Goal: Task Accomplishment & Management: Complete application form

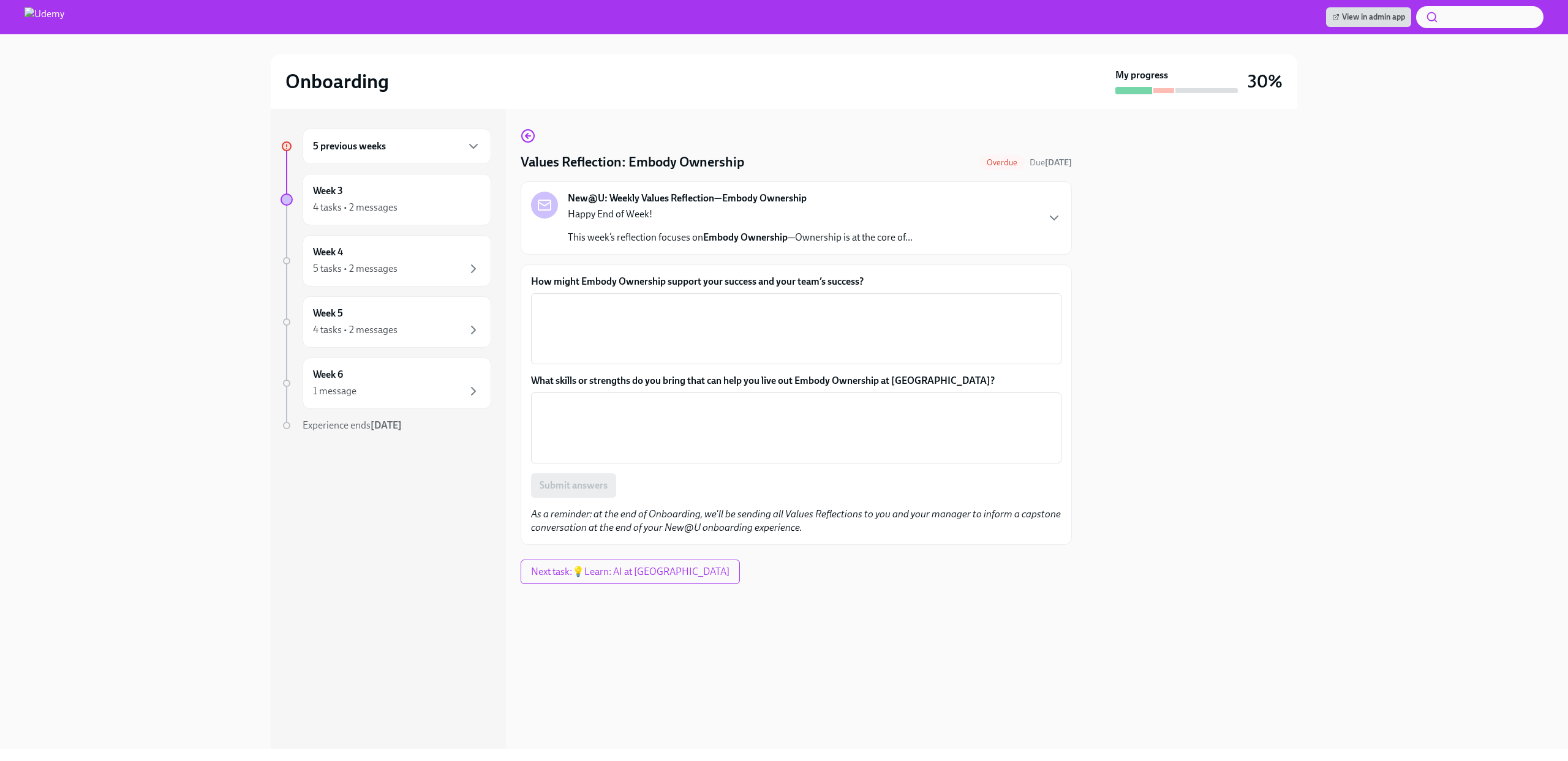
click at [389, 153] on div "5 previous weeks" at bounding box center [396, 146] width 168 height 15
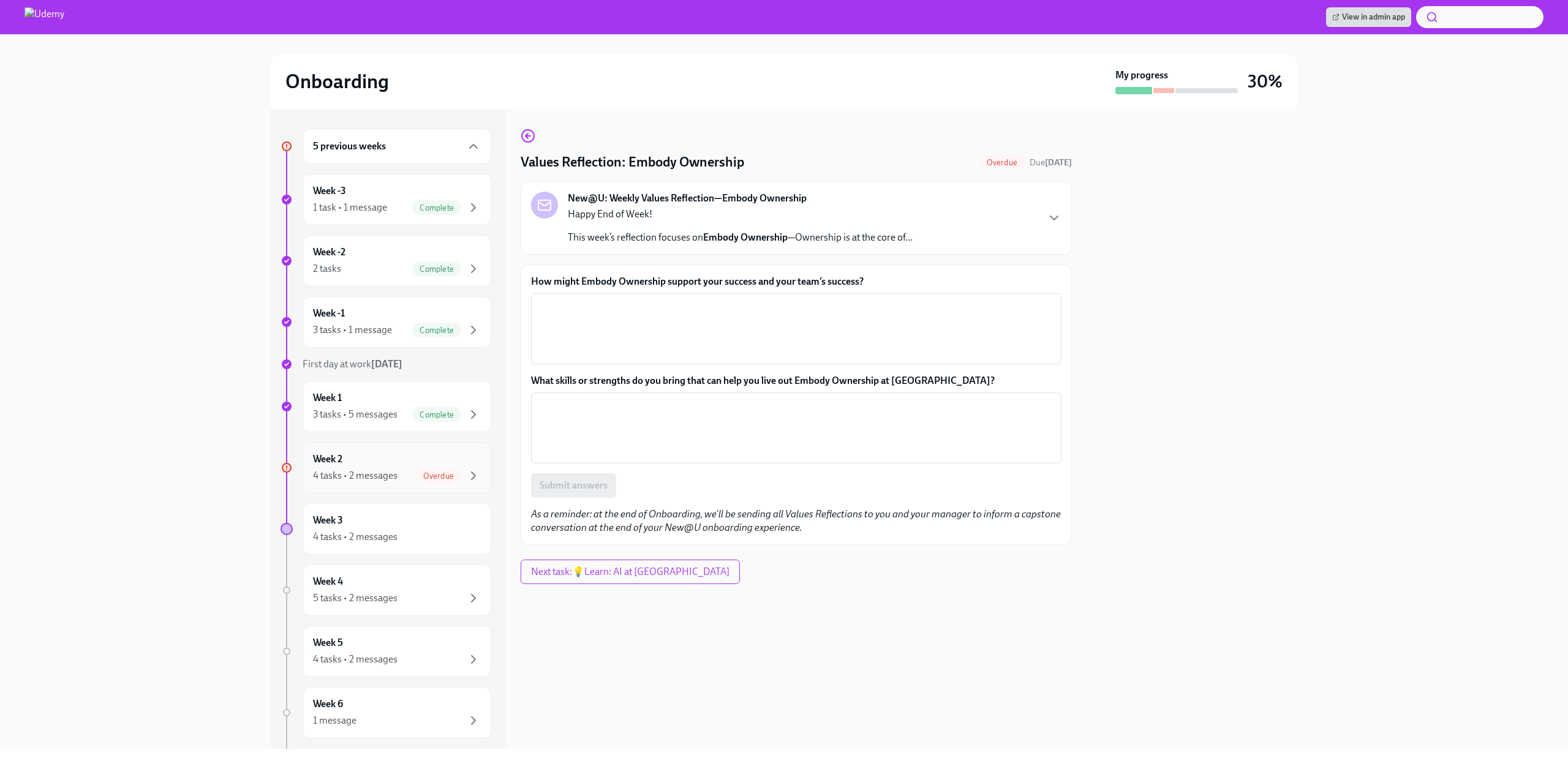
click at [423, 474] on span "Overdue" at bounding box center [439, 476] width 45 height 9
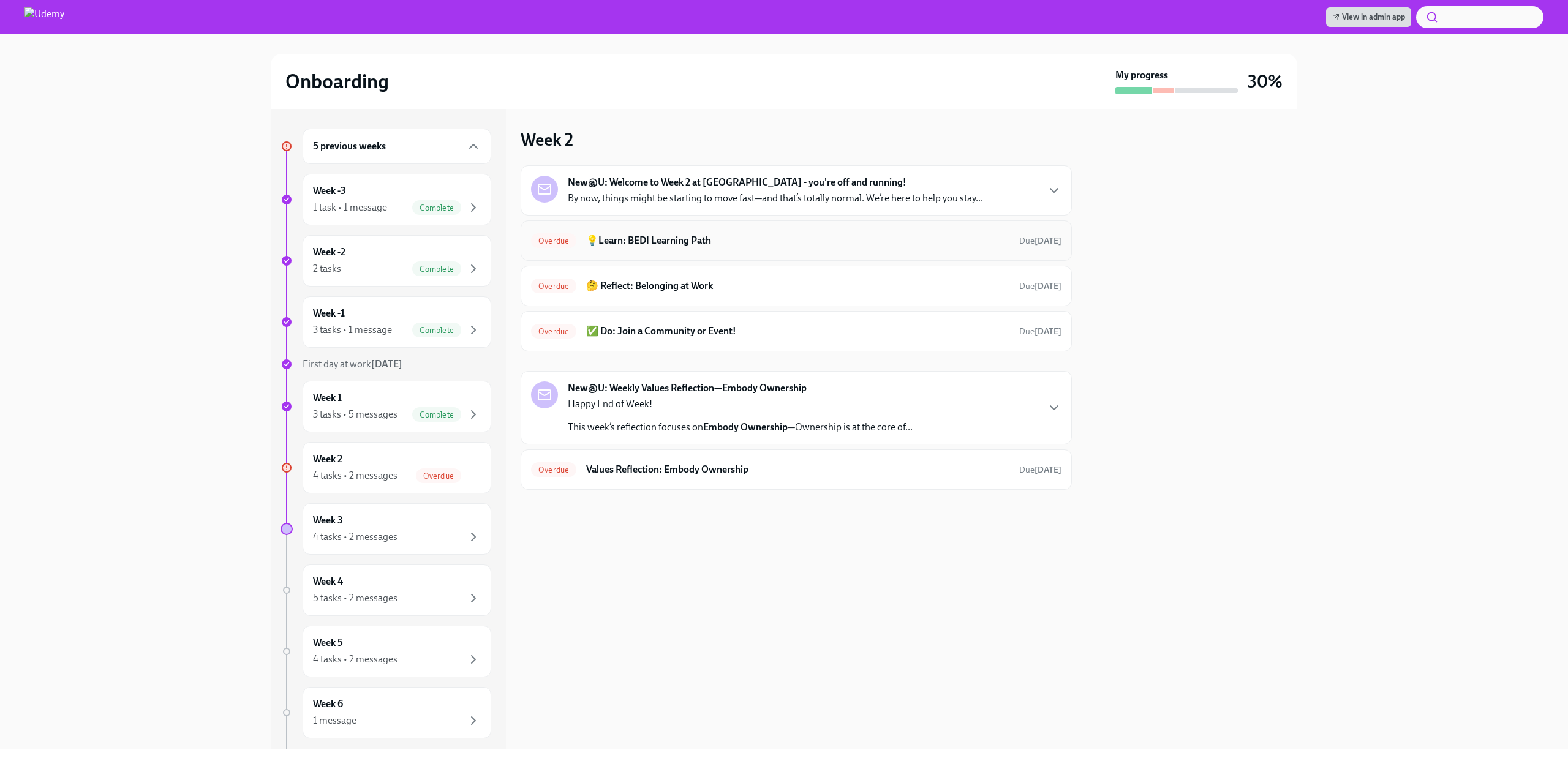
click at [686, 248] on div "Overdue 💡Learn: BEDI Learning Path Due [DATE]" at bounding box center [796, 240] width 531 height 19
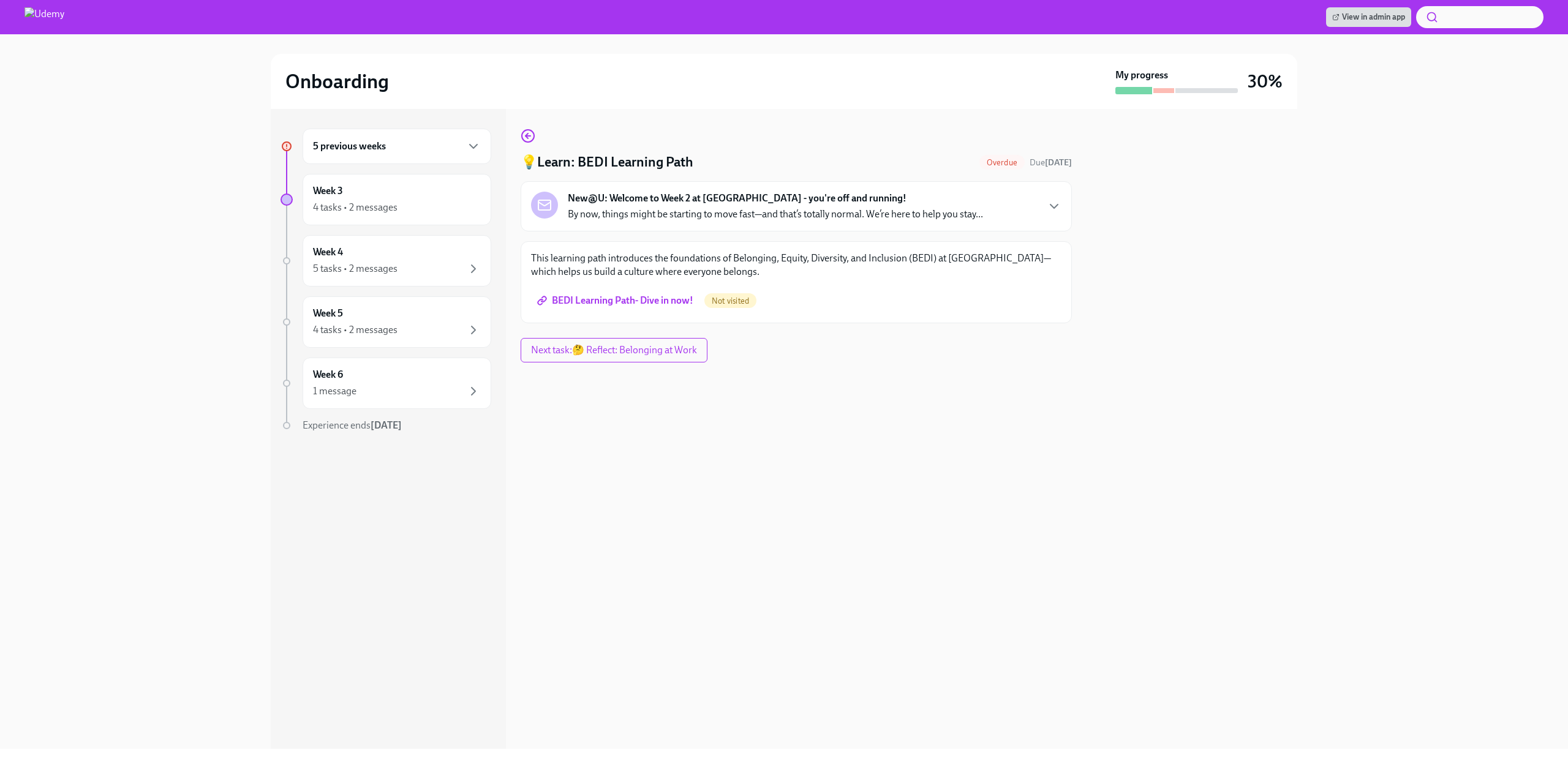
click at [641, 300] on span "BEDI Learning Path- Dive in now!" at bounding box center [616, 301] width 154 height 12
click at [372, 150] on h6 "5 previous weeks" at bounding box center [349, 146] width 73 height 14
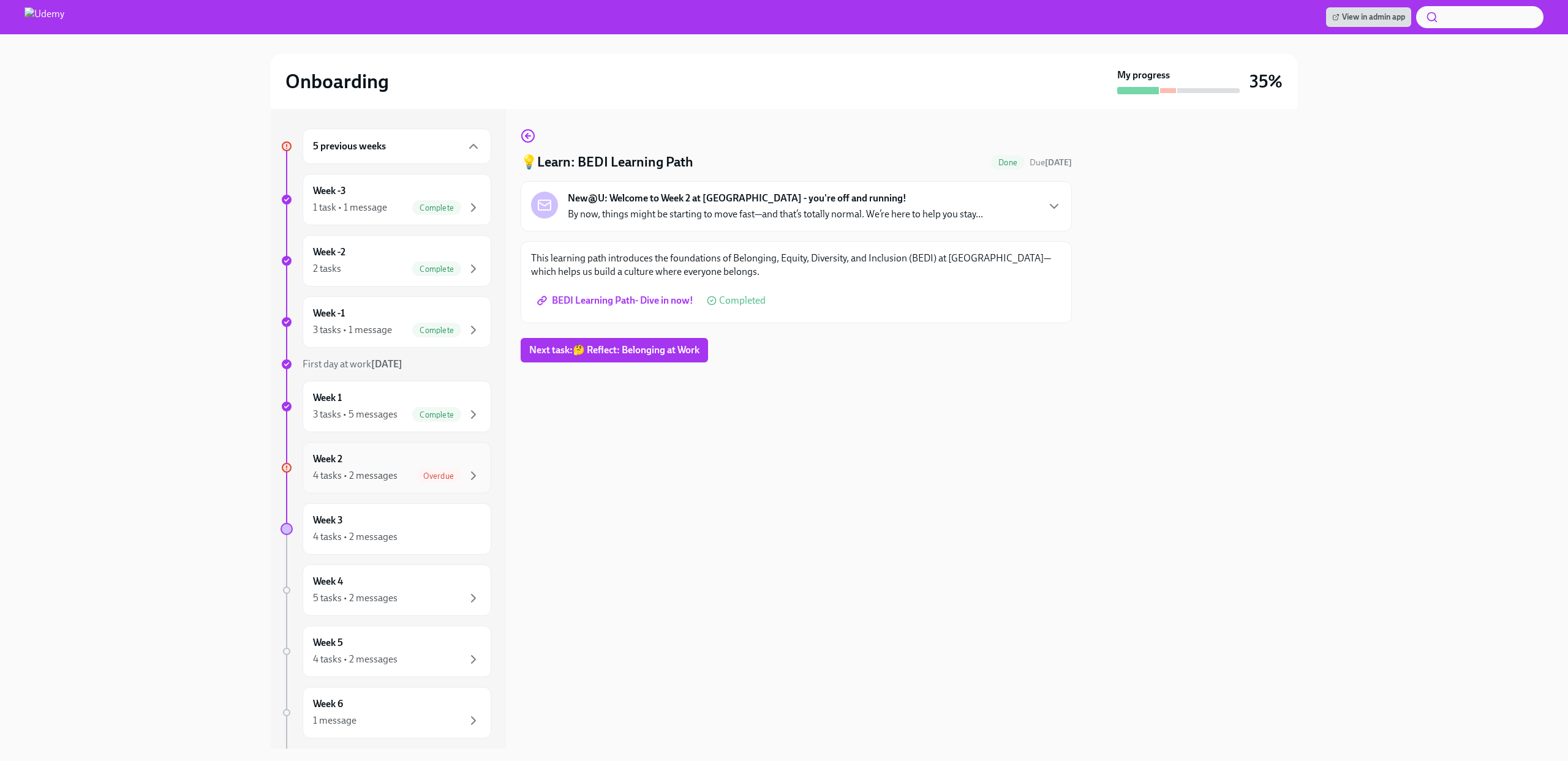
click at [416, 479] on span "Overdue" at bounding box center [439, 476] width 45 height 9
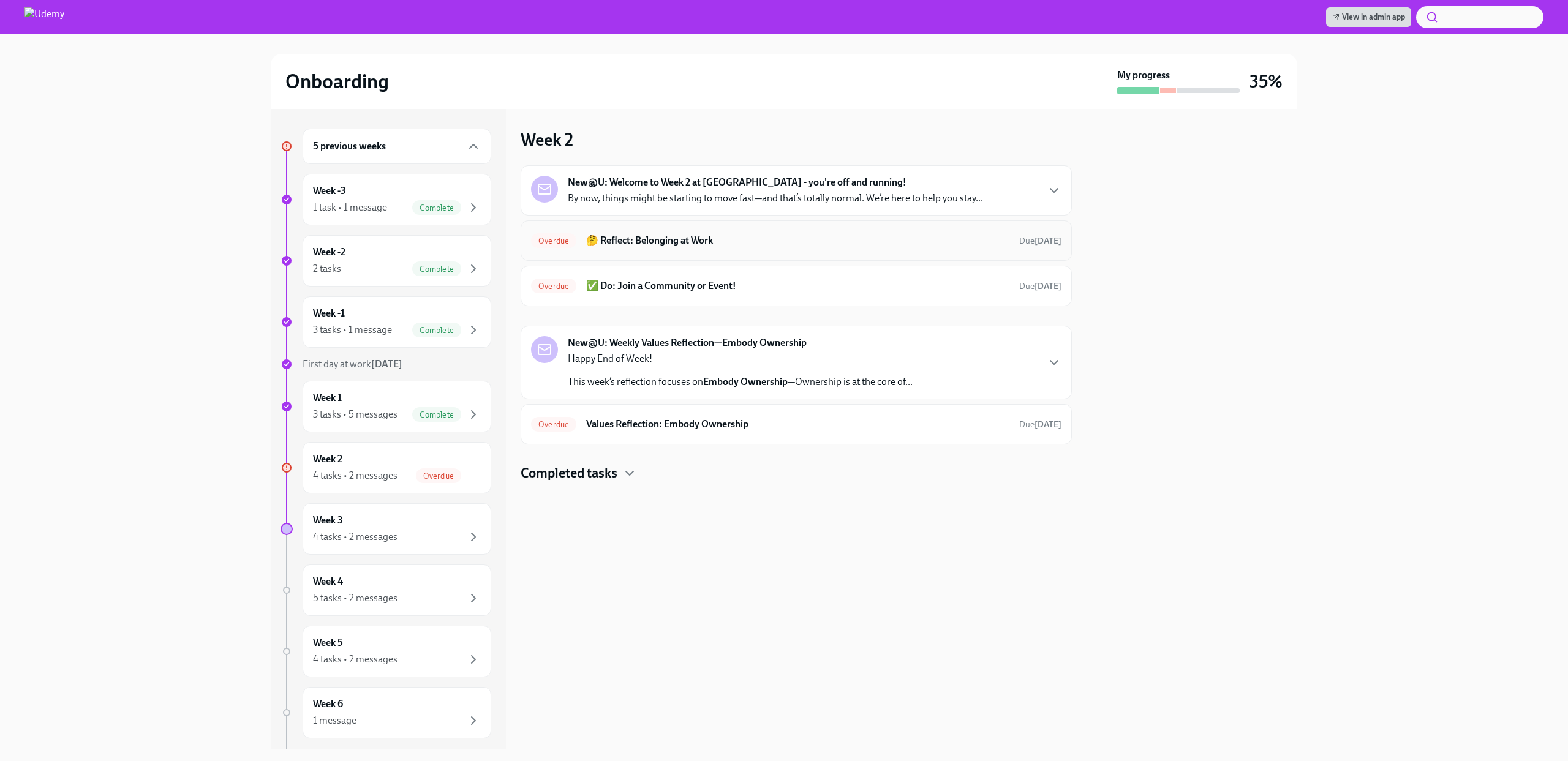
click at [691, 238] on h6 "🤔 Reflect: Belonging at Work" at bounding box center [798, 240] width 423 height 14
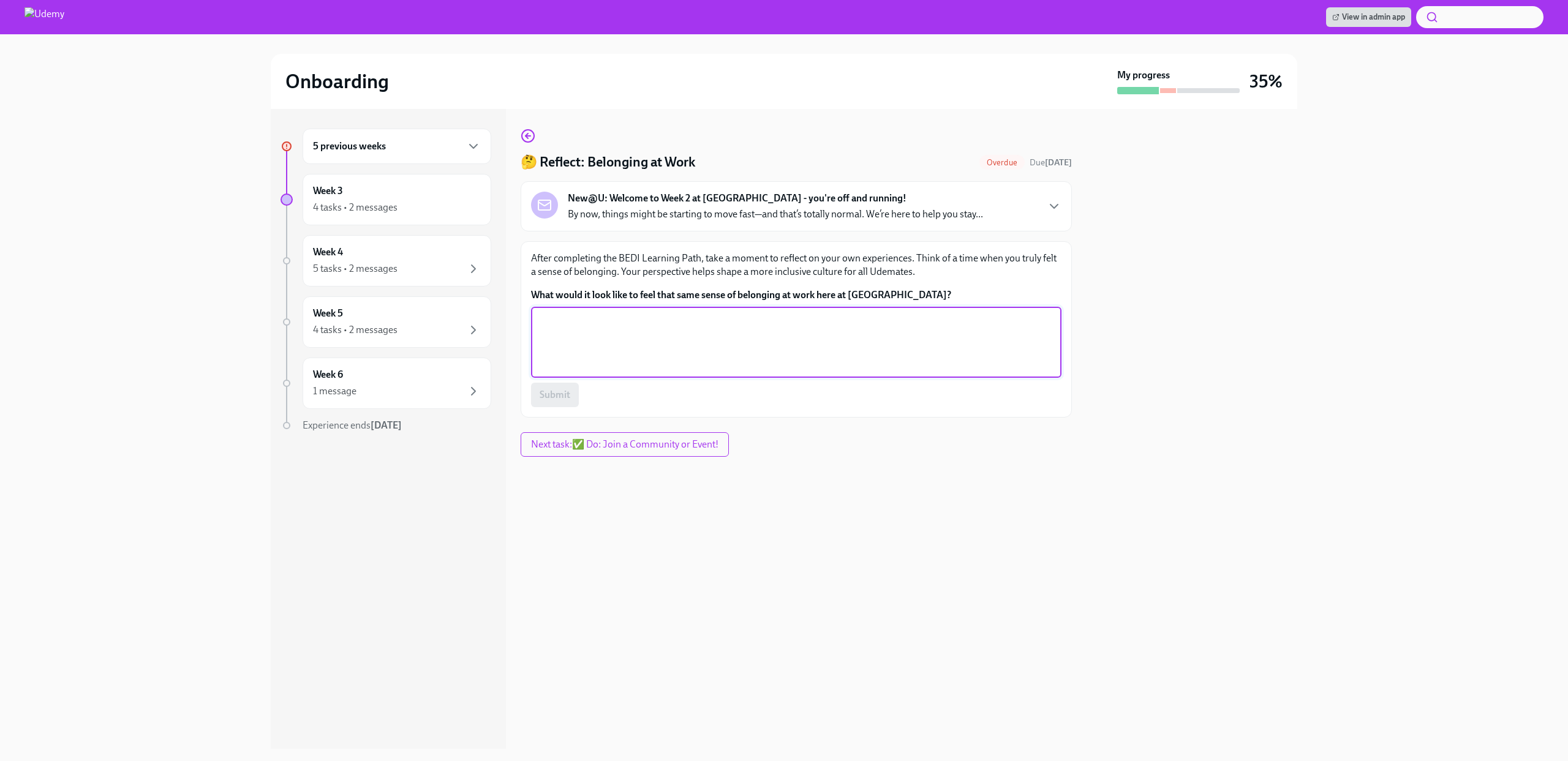
click at [627, 338] on textarea "What would it look like to feel that same sense of belonging at work here at [G…" at bounding box center [796, 342] width 516 height 58
click at [622, 366] on textarea "What would it look like to feel that same sense of belonging at work here at [G…" at bounding box center [796, 342] width 516 height 58
type textarea "I already have a sense of belonging here at [GEOGRAPHIC_DATA] :)"
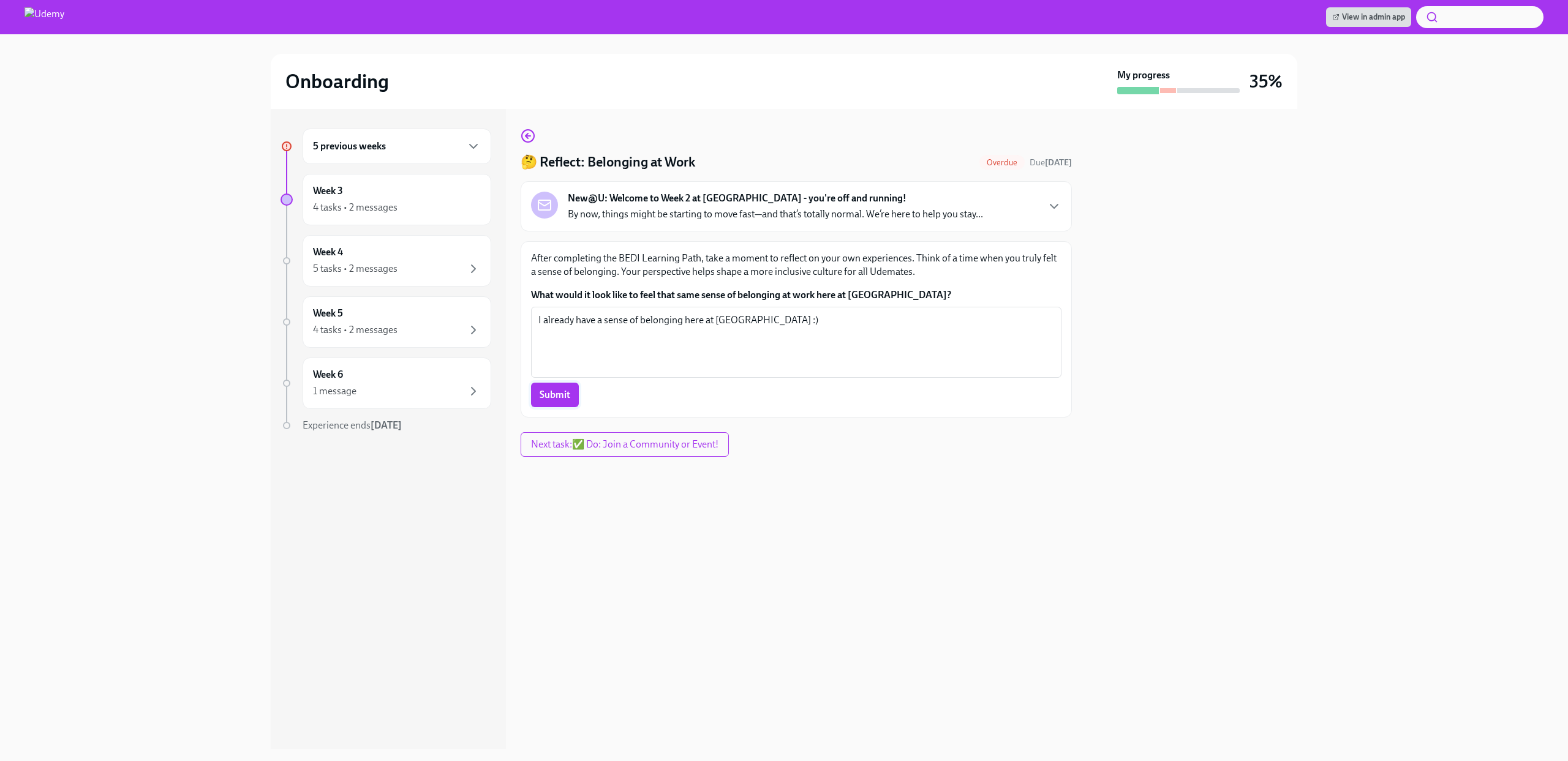
click at [555, 399] on span "Submit" at bounding box center [555, 395] width 31 height 12
click at [494, 159] on div "5 previous weeks Week 3 4 tasks • 2 messages Week 4 5 tasks • 2 messages Week 5…" at bounding box center [388, 429] width 236 height 640
click at [481, 157] on div "5 previous weeks" at bounding box center [396, 146] width 188 height 36
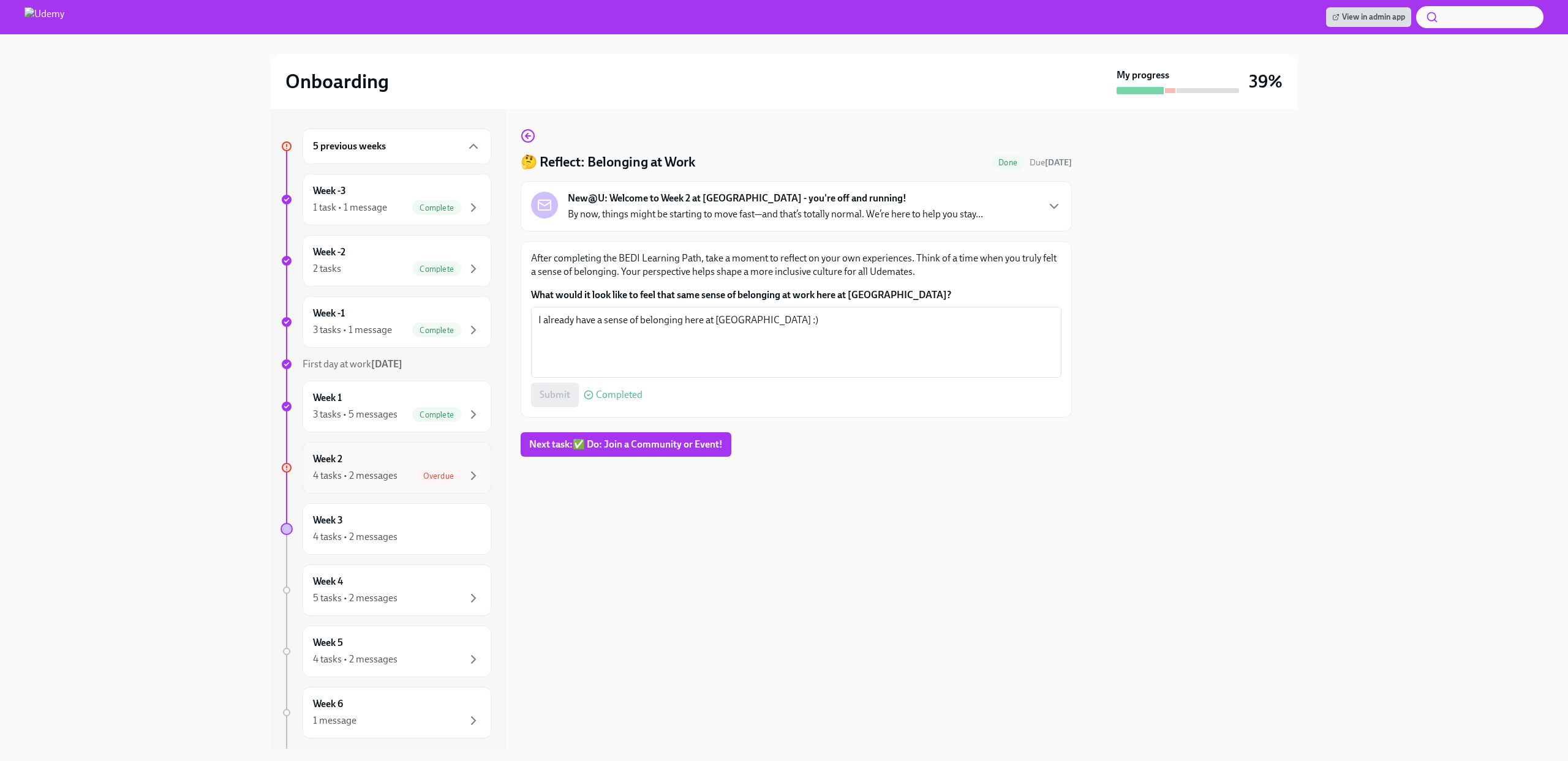
click at [416, 477] on span "Overdue" at bounding box center [439, 476] width 45 height 9
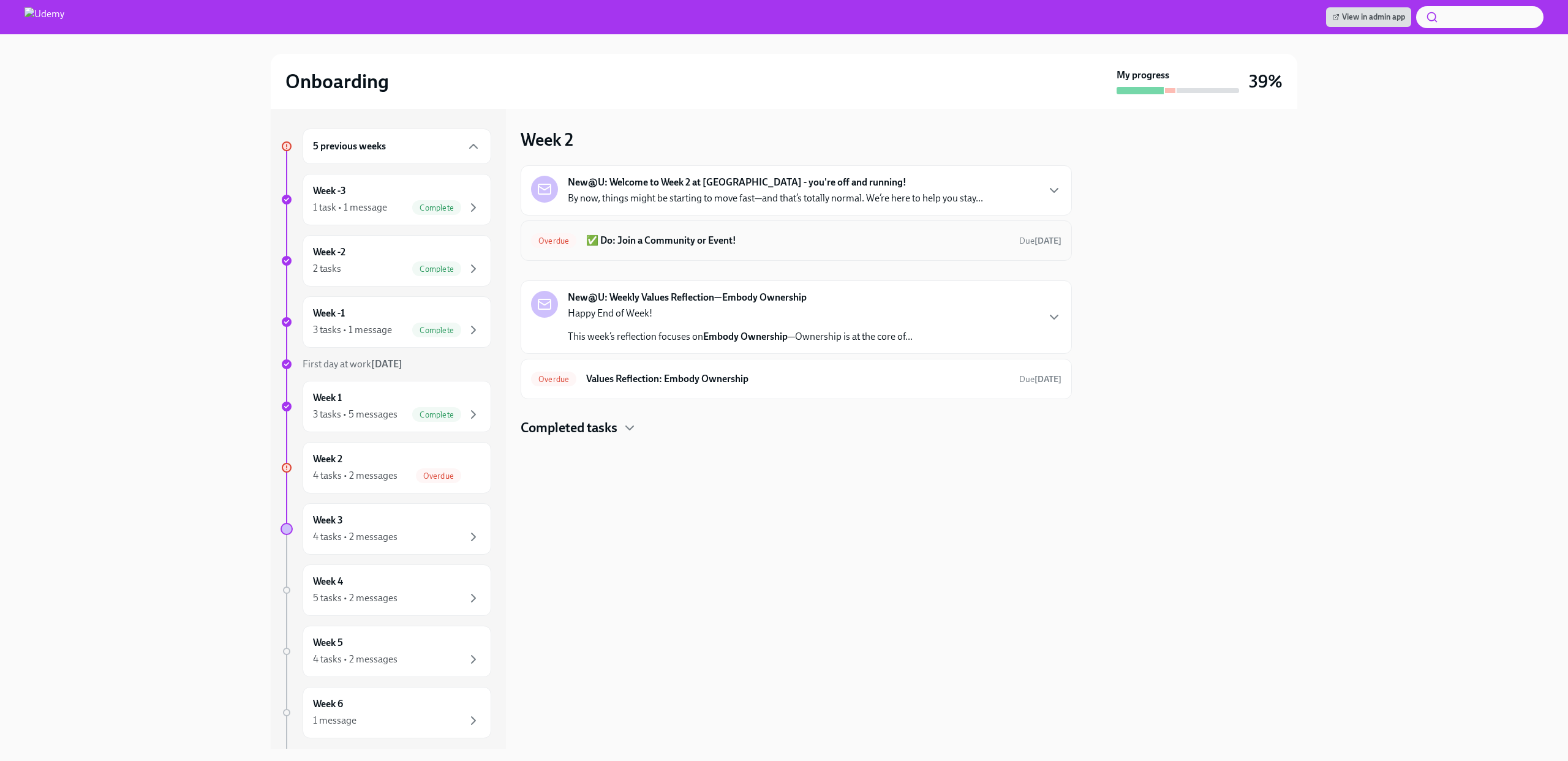
click at [689, 240] on h6 "✅ Do: Join a Community or Event!" at bounding box center [798, 240] width 423 height 14
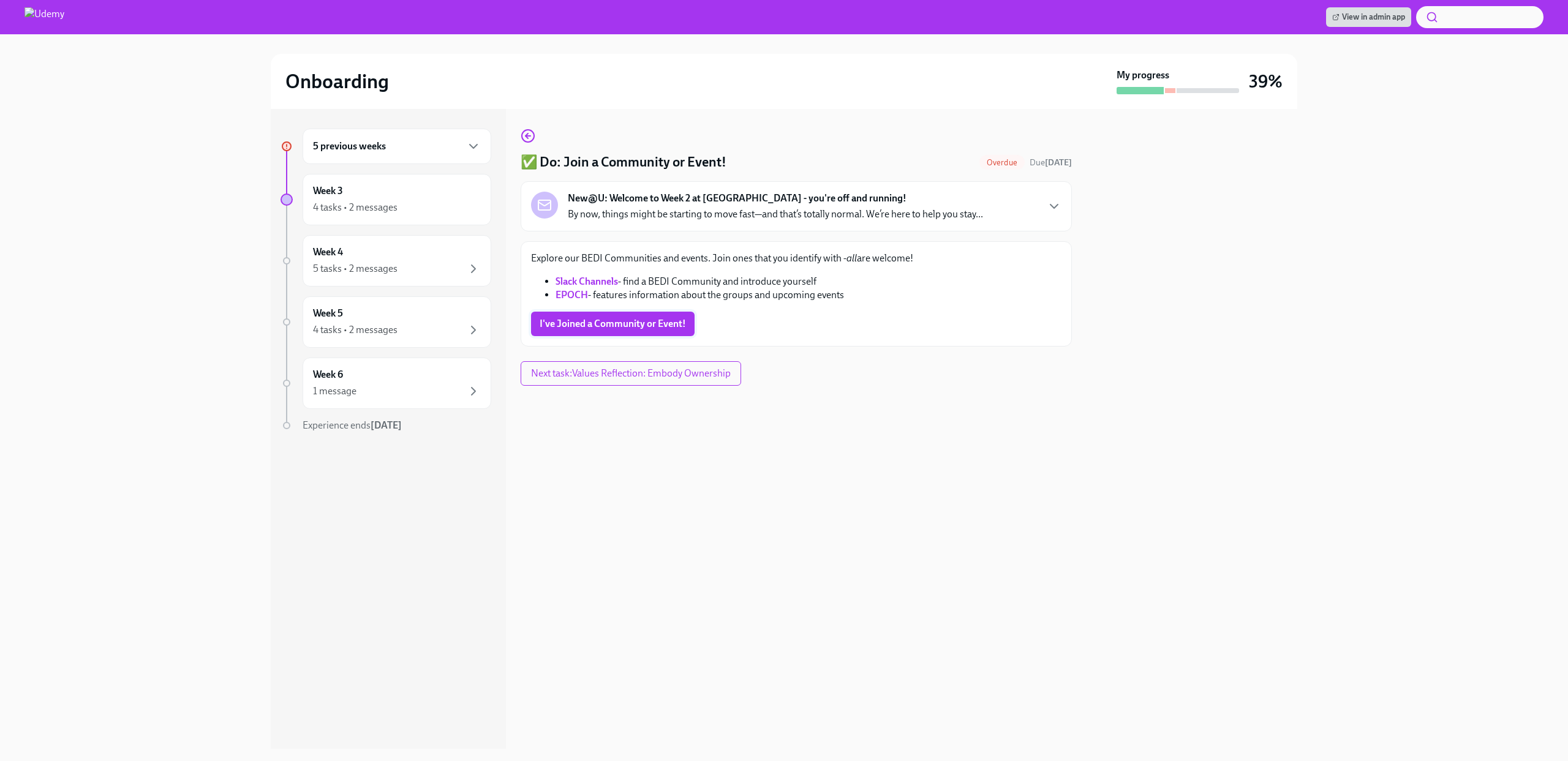
click at [632, 326] on span "I've Joined a Community or Event!" at bounding box center [613, 323] width 146 height 12
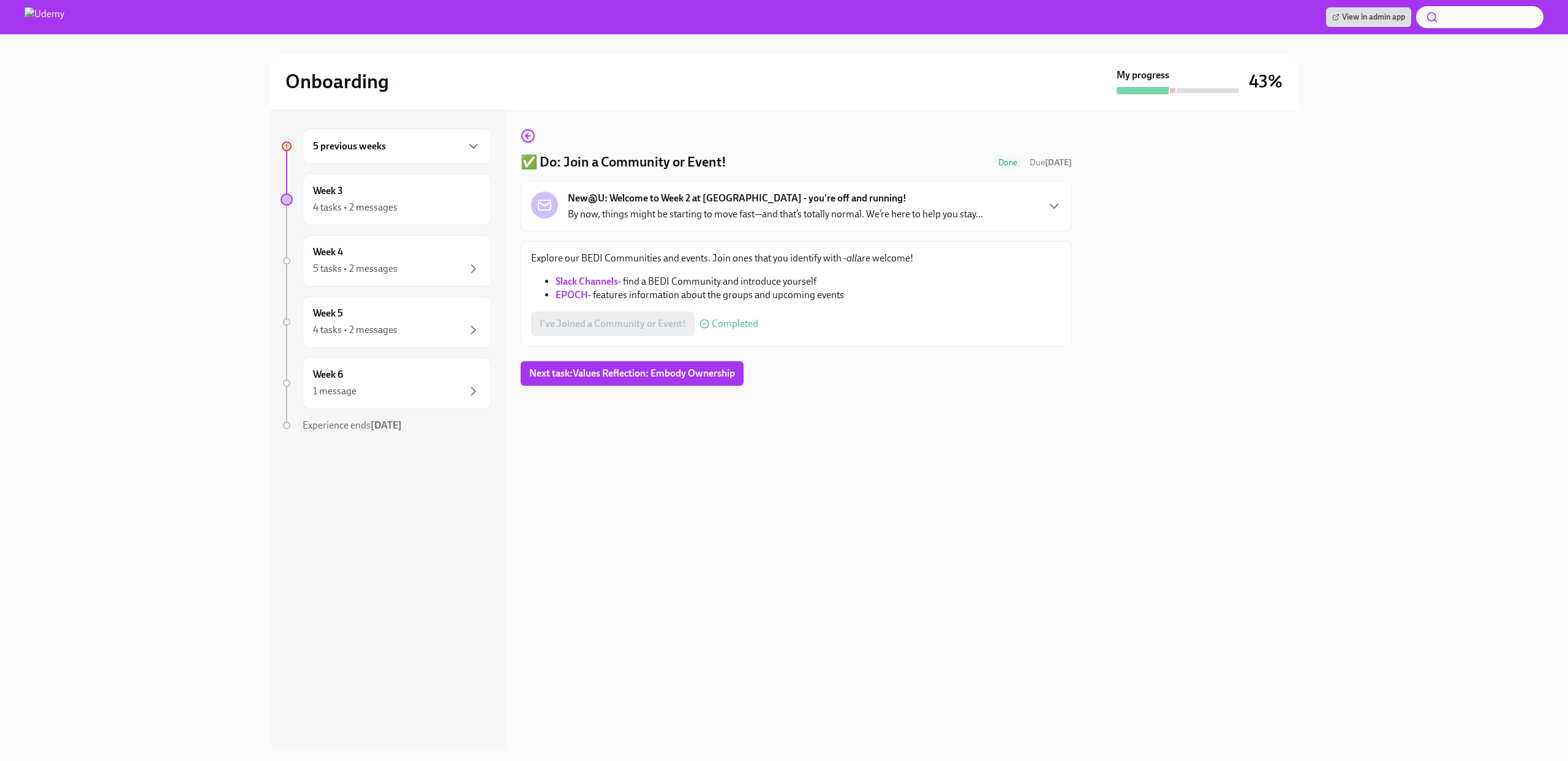
click at [452, 148] on div "5 previous weeks" at bounding box center [396, 146] width 168 height 15
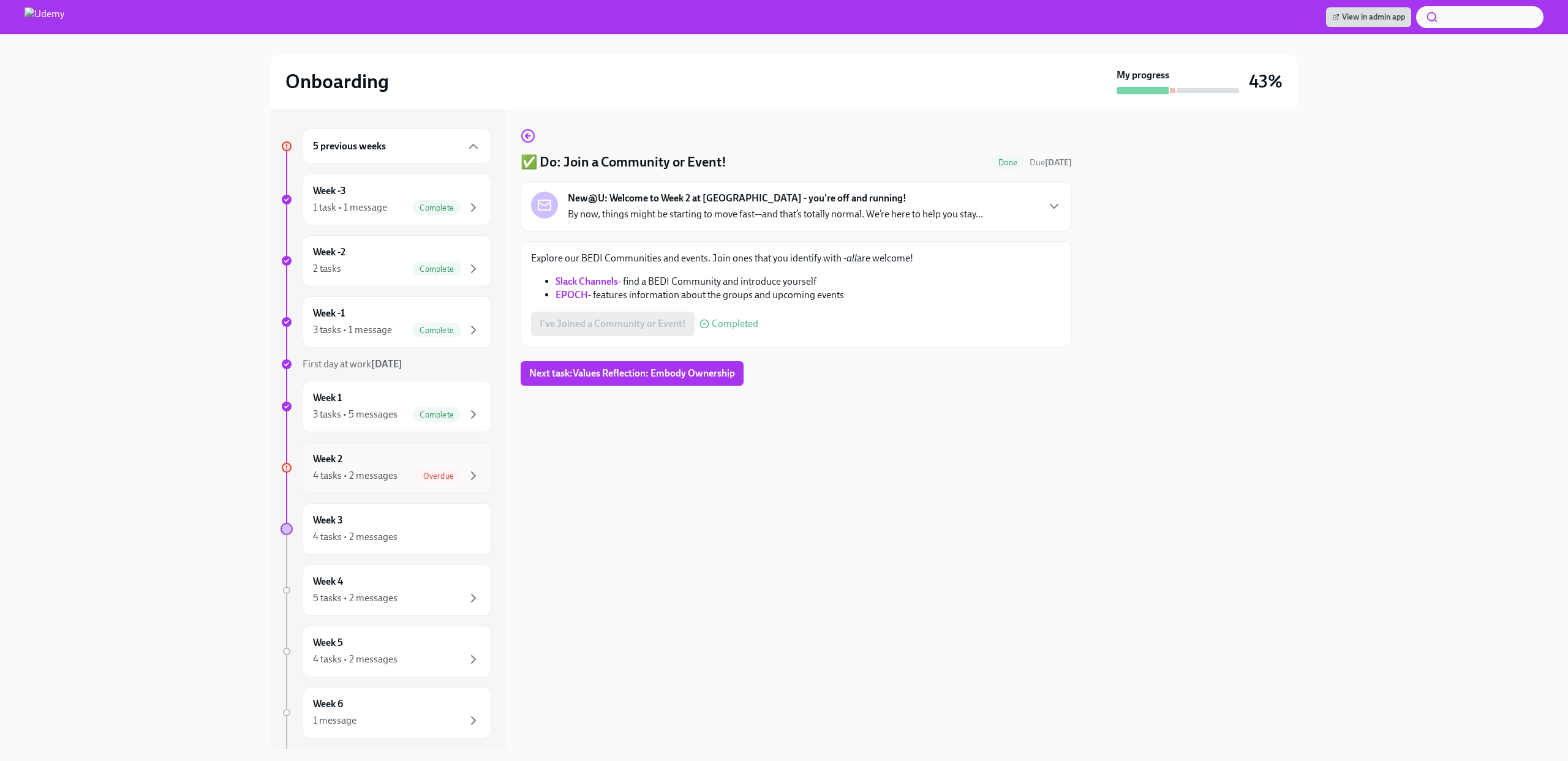
click at [388, 465] on div "Week 2 4 tasks • 2 messages Overdue" at bounding box center [396, 468] width 168 height 31
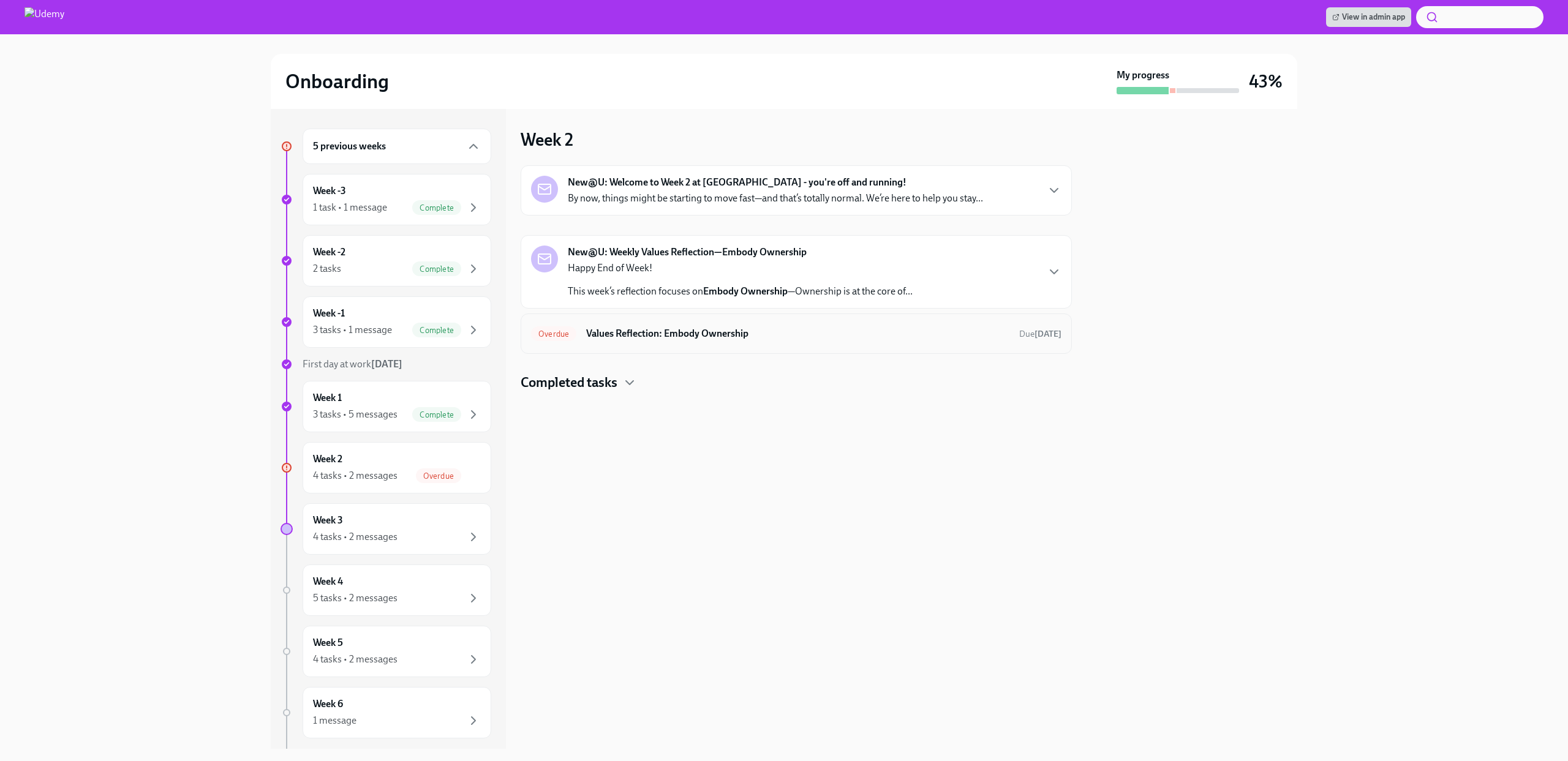
click at [643, 322] on div "Overdue Values Reflection: Embody Ownership Due [DATE]" at bounding box center [796, 334] width 552 height 41
click at [674, 339] on h6 "Values Reflection: Embody Ownership" at bounding box center [798, 334] width 423 height 14
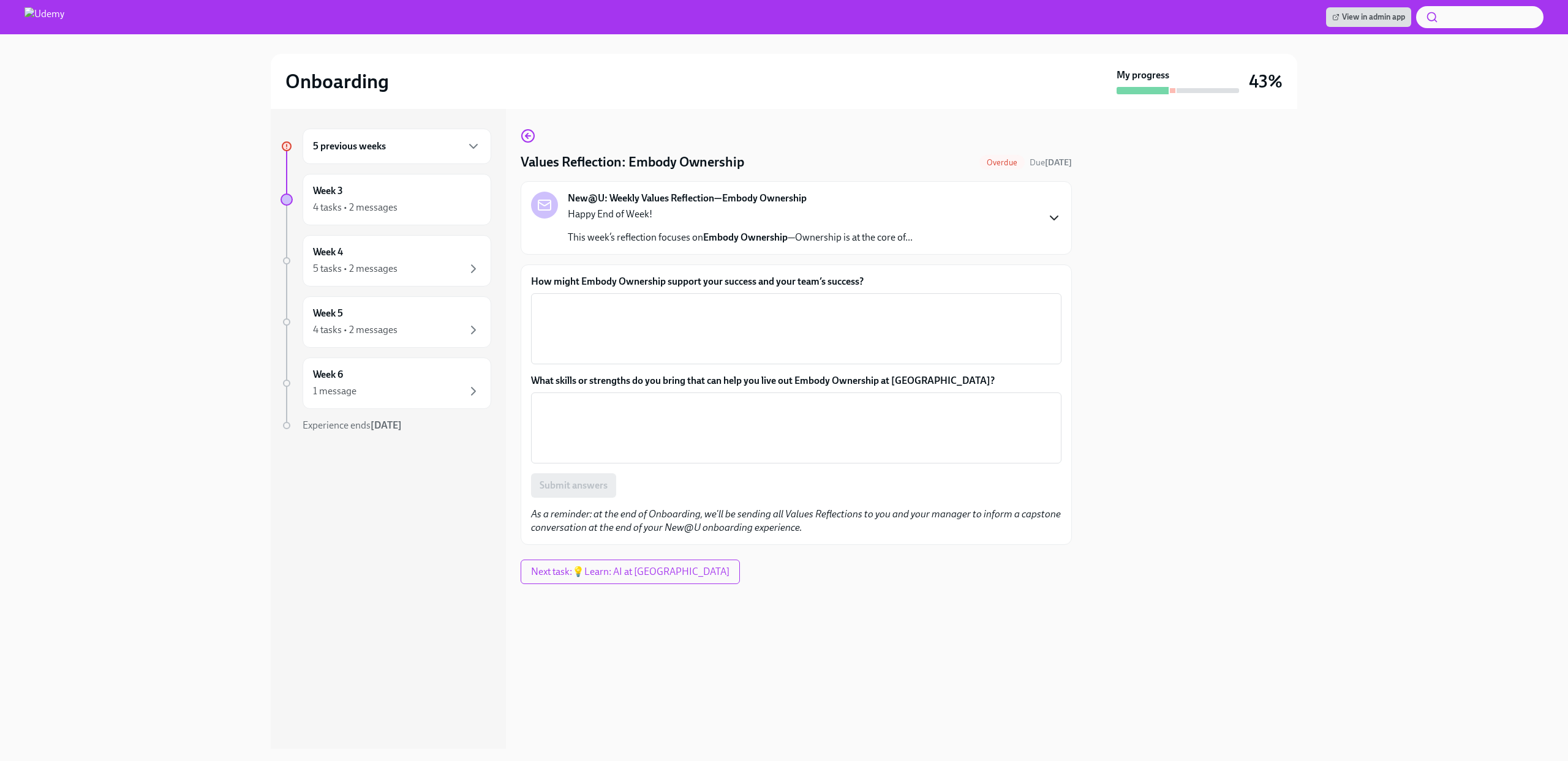
click at [1051, 218] on icon "button" at bounding box center [1055, 218] width 15 height 15
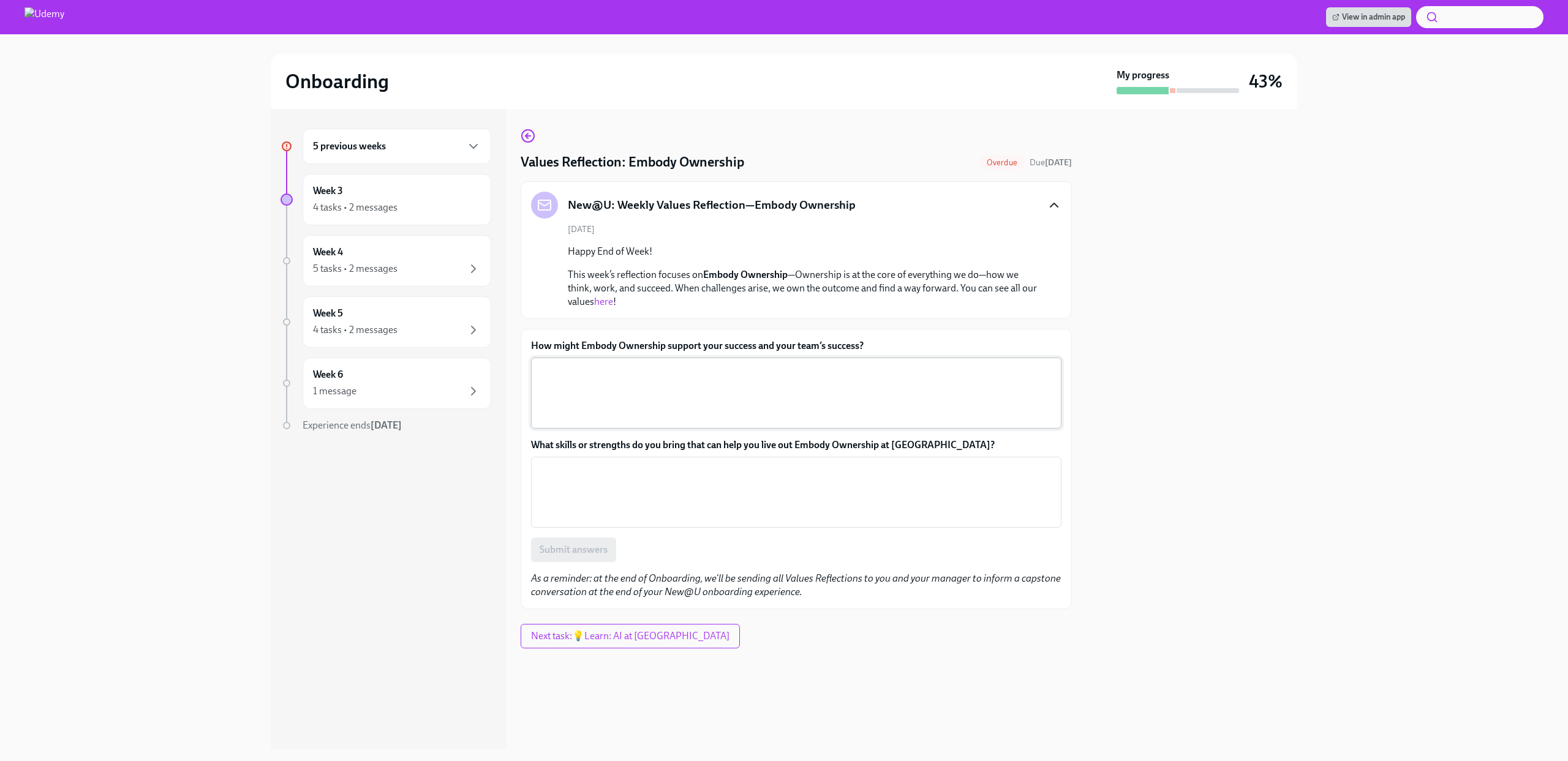
click at [621, 387] on textarea "How might Embody Ownership support your success and your team’s success?" at bounding box center [796, 393] width 516 height 58
type textarea "By [PERSON_NAME] ownership of the daily challenges"
click at [649, 484] on textarea "What skills or strengths do you bring that can help you live out Embody Ownersh…" at bounding box center [796, 492] width 516 height 58
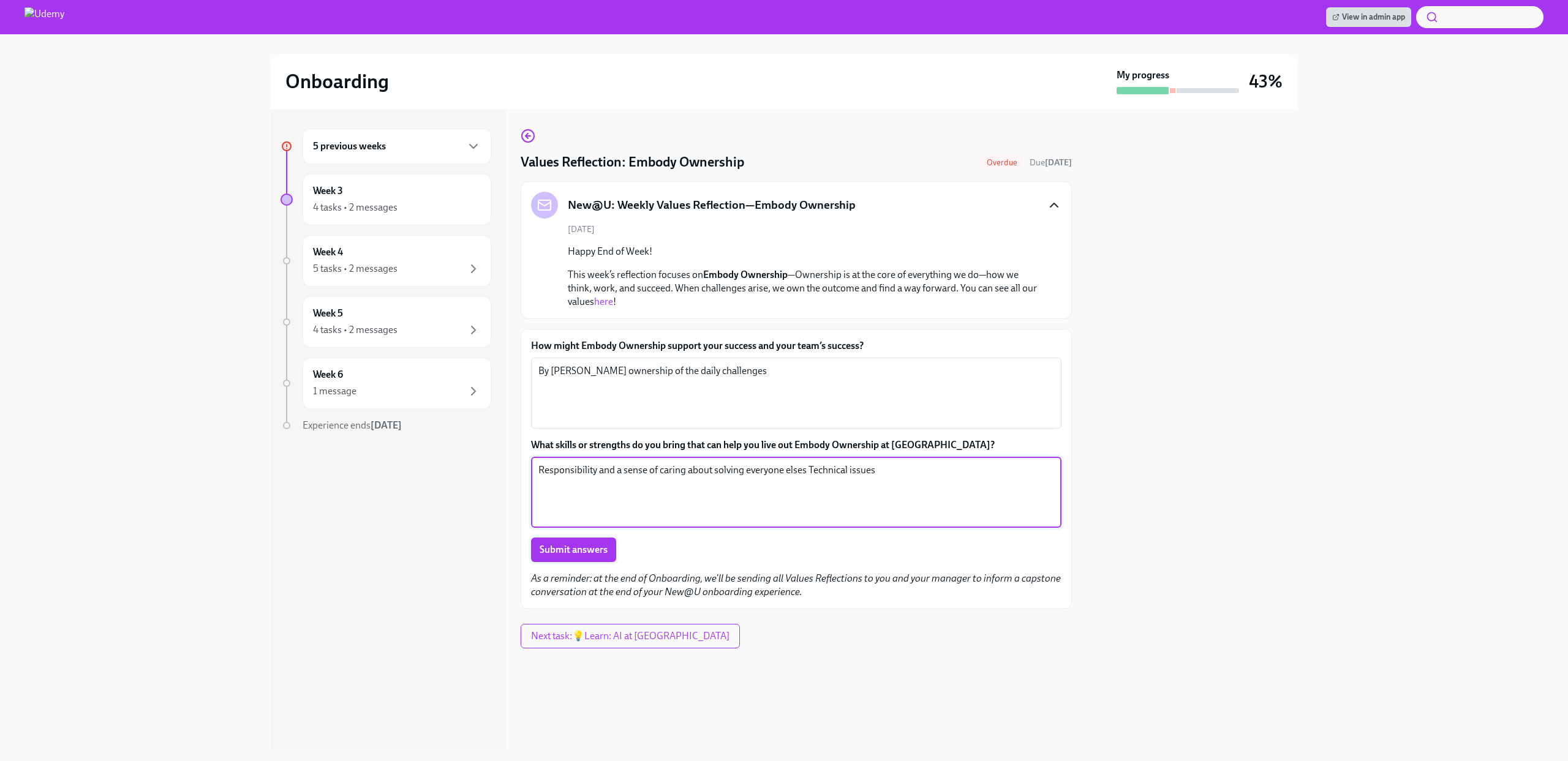
type textarea "Responsibility and a sense of caring about solving everyone elses Technical iss…"
click at [553, 550] on span "Submit answers" at bounding box center [574, 550] width 68 height 12
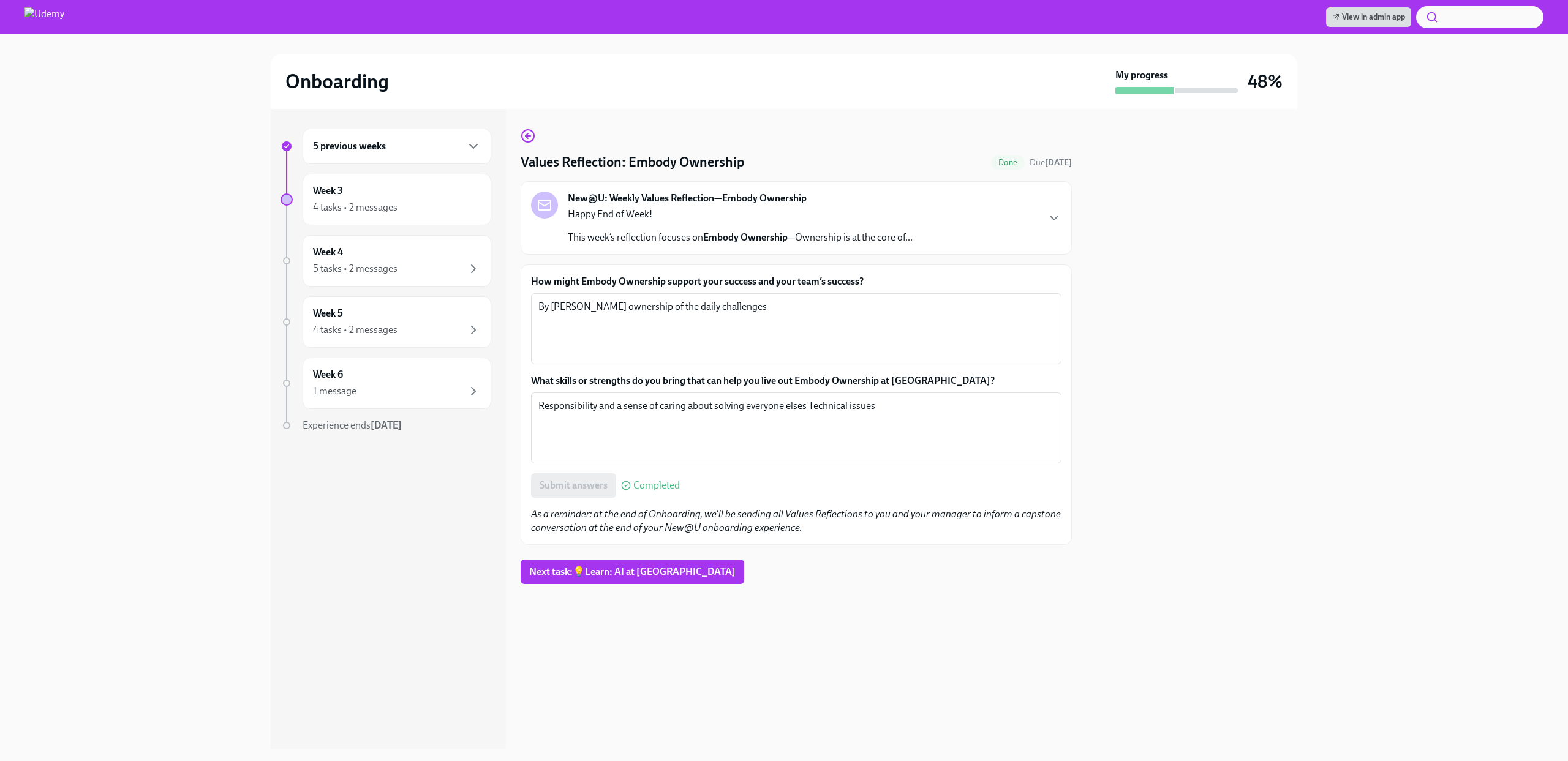
click at [429, 153] on div "5 previous weeks" at bounding box center [396, 146] width 188 height 36
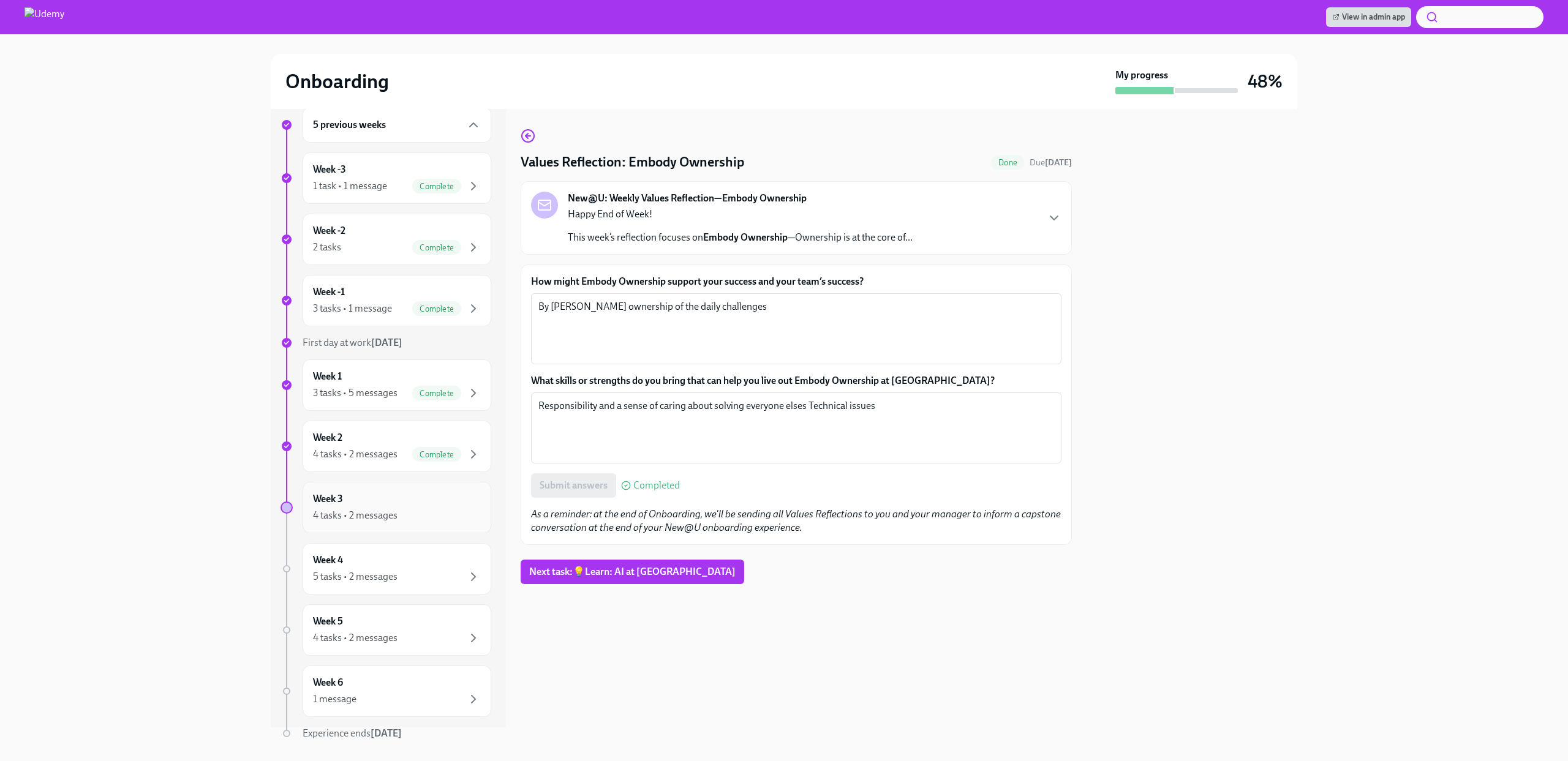
scroll to position [62, 0]
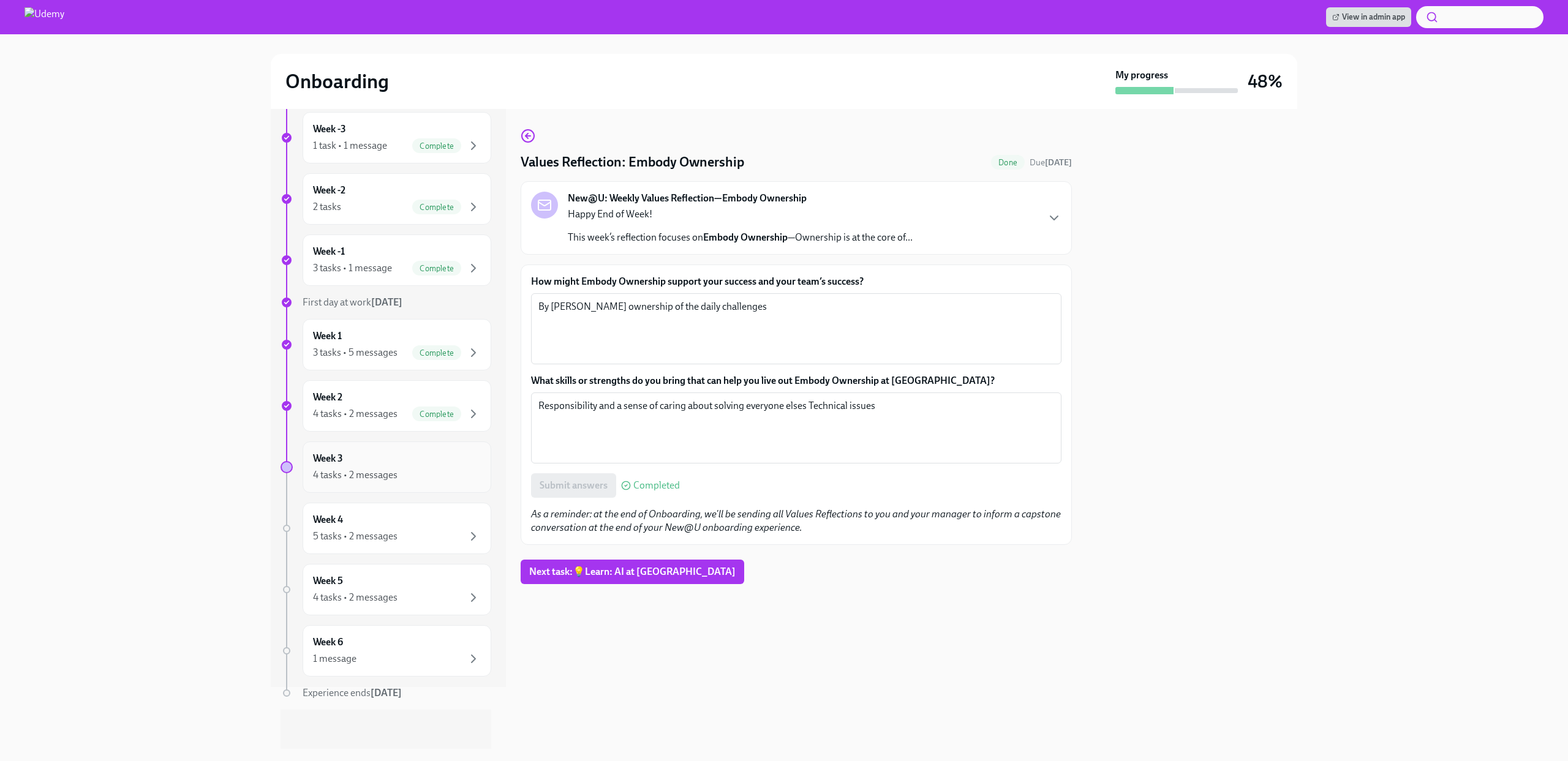
click at [340, 462] on h6 "Week 3" at bounding box center [327, 458] width 30 height 14
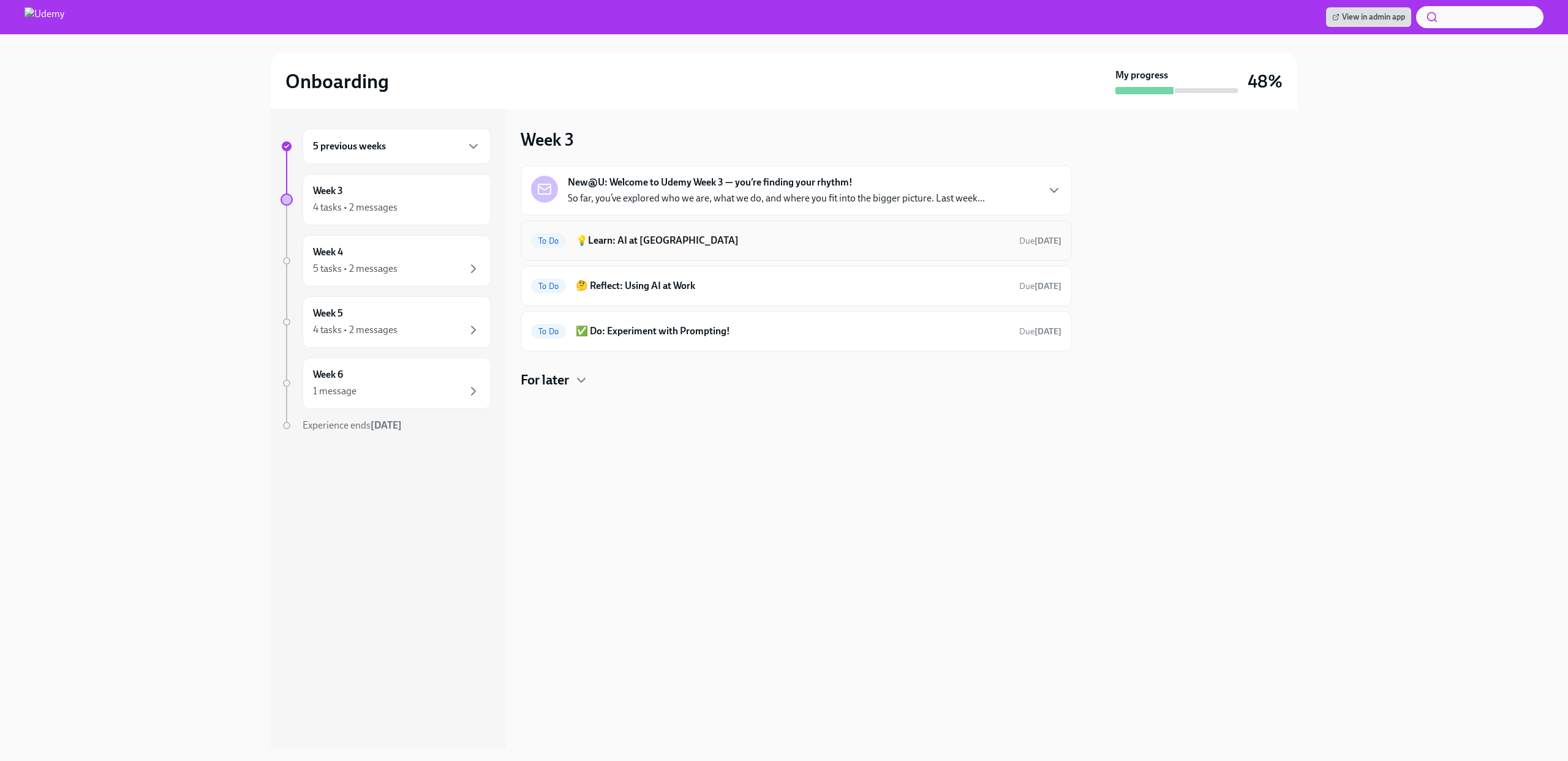
click at [726, 253] on div "To Do 💡Learn: AI at Udemy Due [DATE]" at bounding box center [796, 240] width 552 height 41
click at [769, 191] on div "New@U: Welcome to Udemy Week 3 — you’re finding your rhythm! So far, you’ve exp…" at bounding box center [776, 190] width 417 height 29
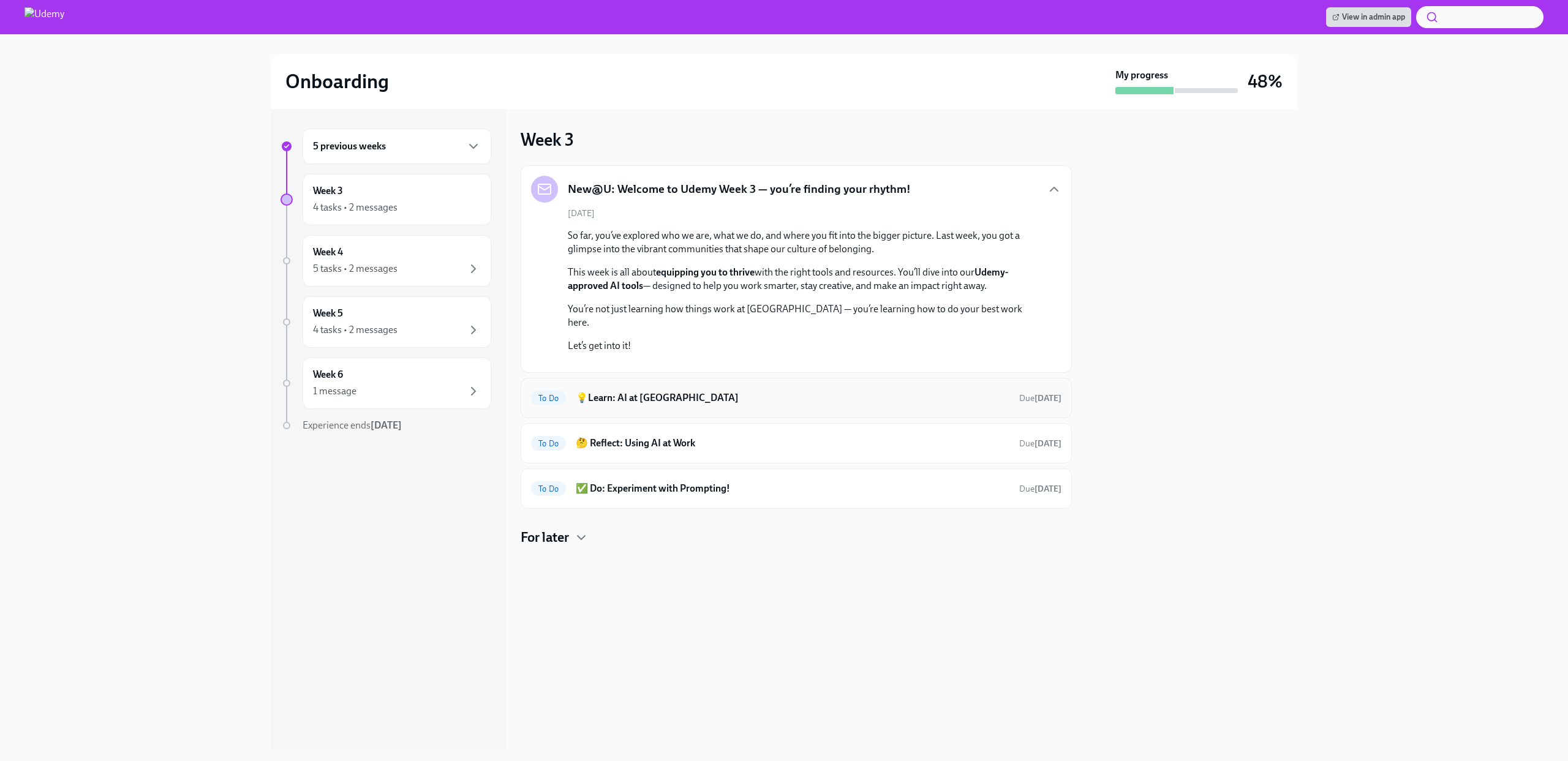
click at [674, 404] on h6 "💡Learn: AI at [GEOGRAPHIC_DATA]" at bounding box center [793, 398] width 434 height 14
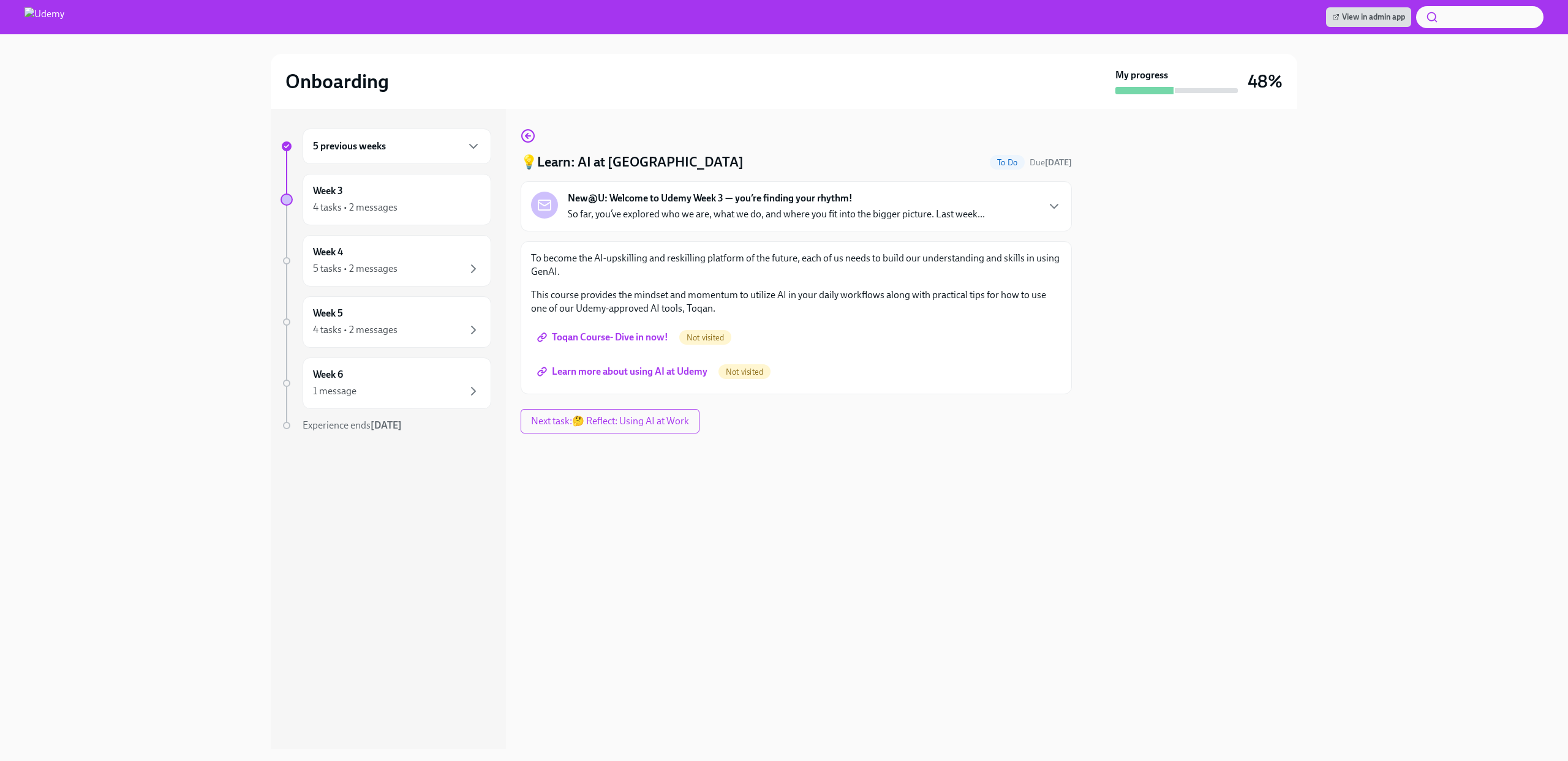
click at [638, 345] on link "Toqan Course- Dive in now!" at bounding box center [604, 337] width 145 height 24
click at [639, 374] on span "Learn more about using AI at Udemy" at bounding box center [623, 371] width 168 height 12
click at [578, 416] on span "Next task : 🤔 Reflect: Using AI at Work" at bounding box center [610, 421] width 163 height 12
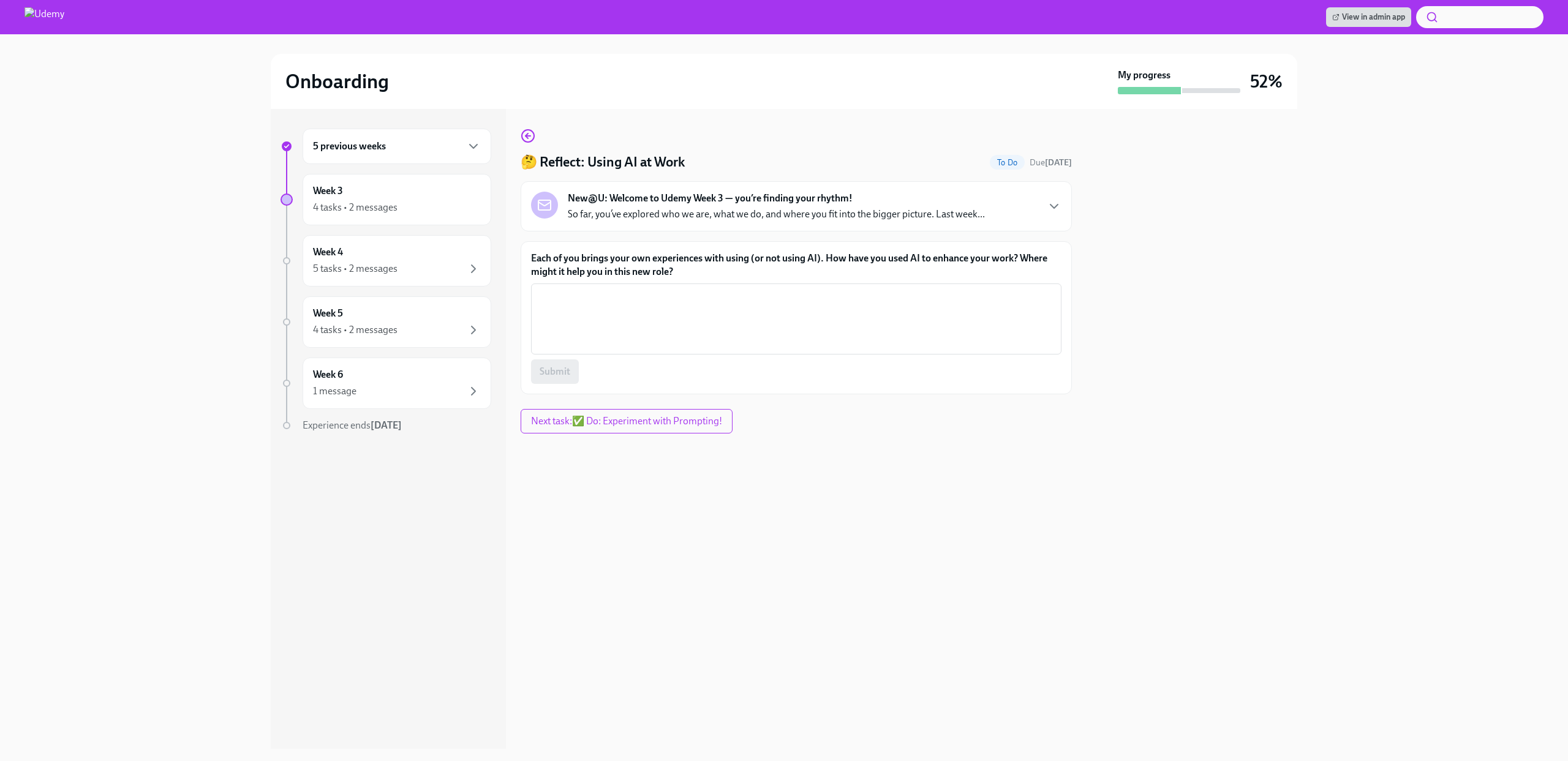
click at [726, 218] on p "So far, you’ve explored who we are, what we do, and where you fit into the bigg…" at bounding box center [776, 214] width 417 height 14
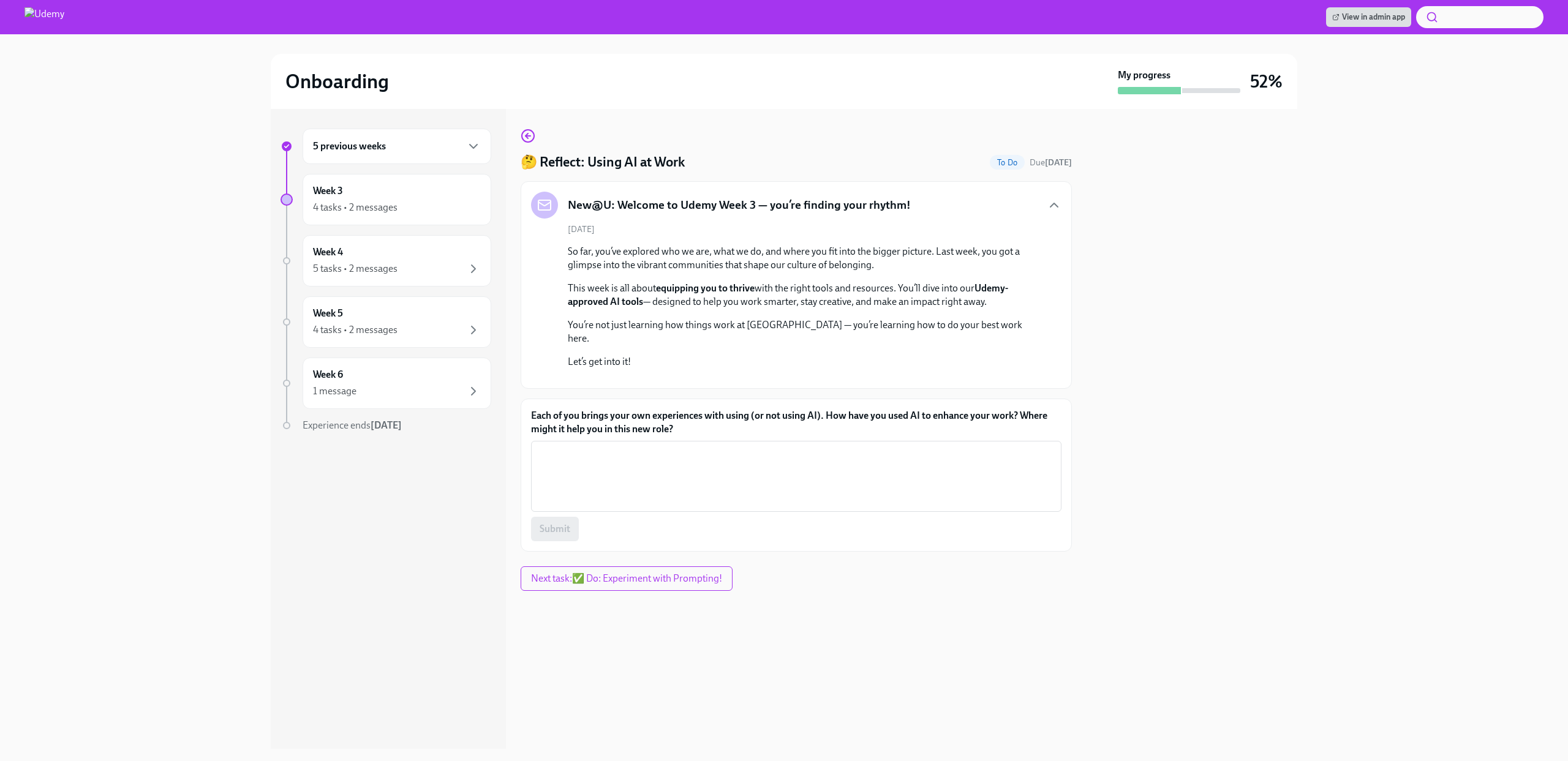
scroll to position [42, 0]
click at [735, 506] on textarea "Each of you brings your own experiences with using (or not using AI). How have …" at bounding box center [796, 476] width 516 height 58
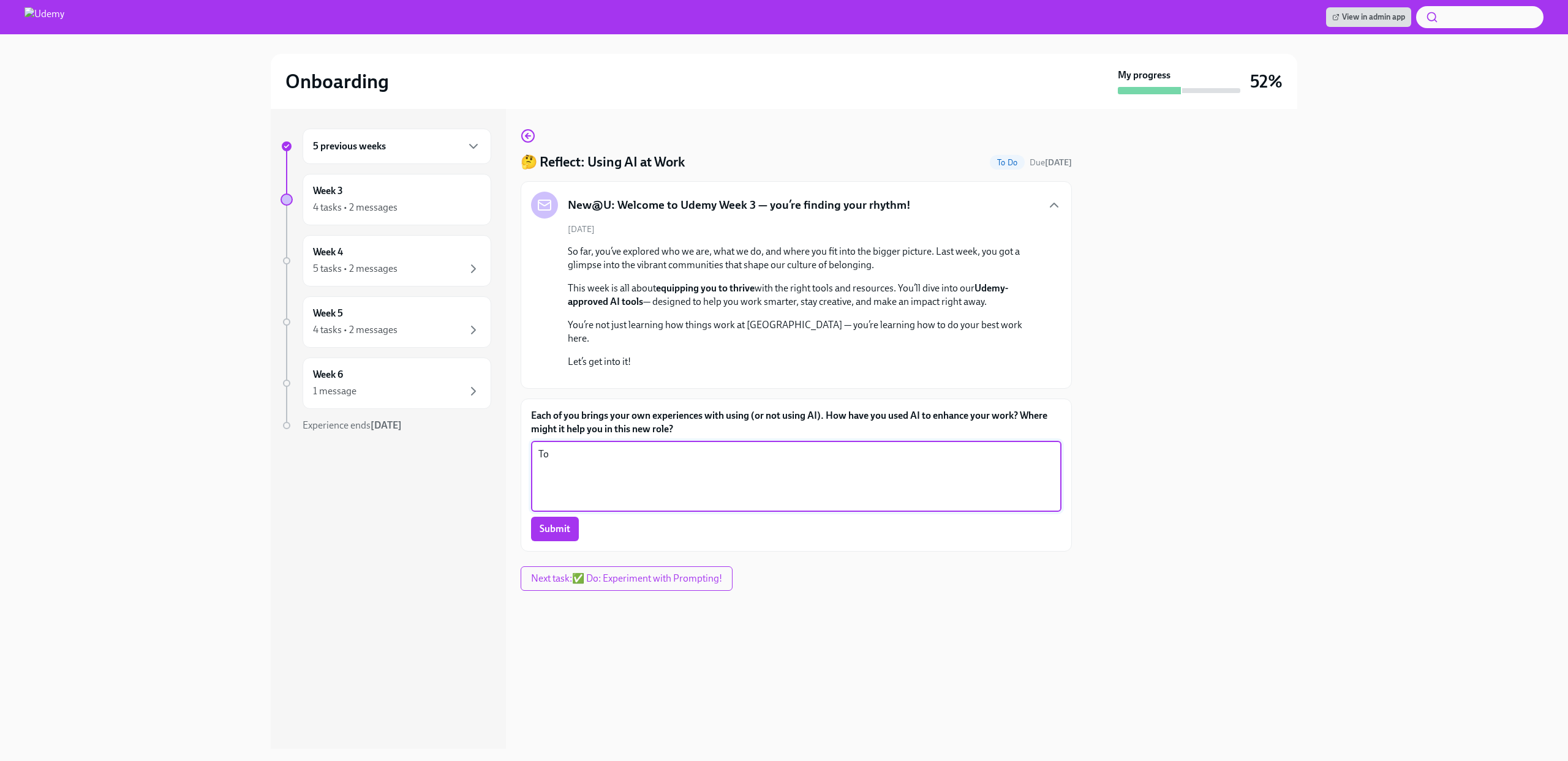
type textarea "T"
type textarea "Sumarize large files"
click at [548, 535] on span "Submit" at bounding box center [555, 529] width 31 height 12
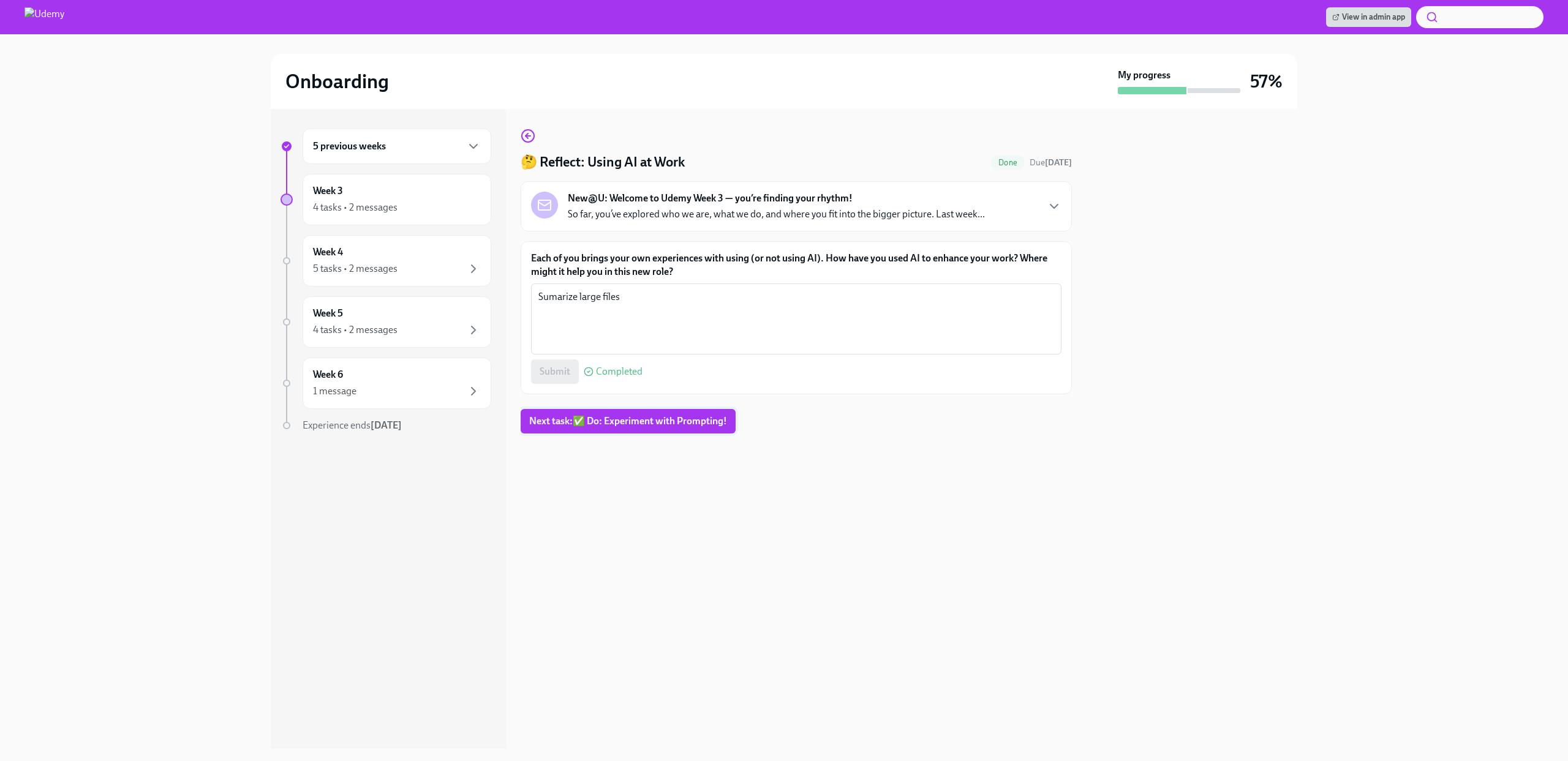
click at [556, 423] on span "Next task : ✅ Do: Experiment with Prompting!" at bounding box center [628, 421] width 198 height 12
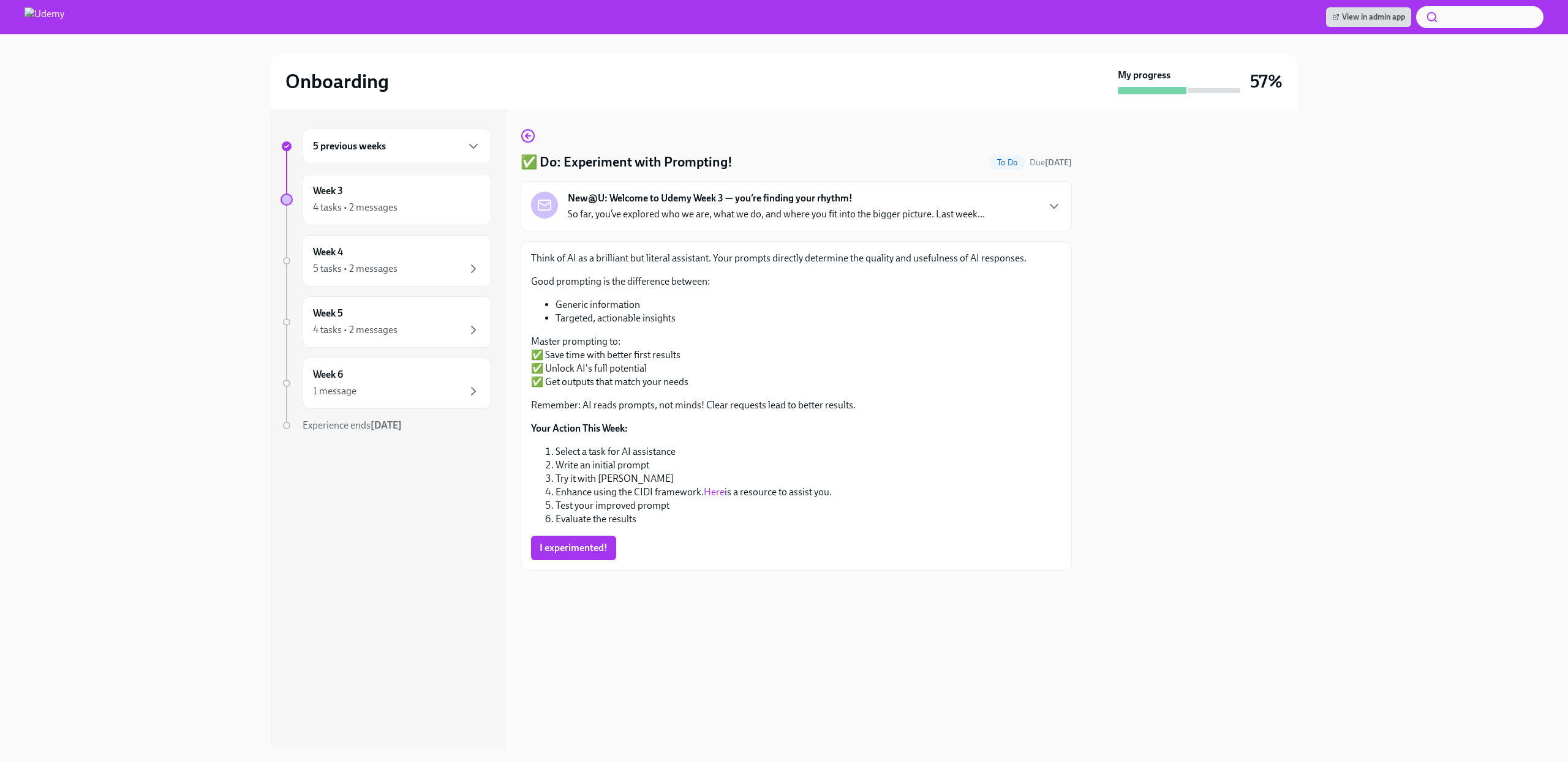
click at [602, 560] on div "Think of AI as a brilliant but literal assistant. Your prompts directly determi…" at bounding box center [796, 406] width 552 height 330
click at [595, 555] on button "I experimented!" at bounding box center [574, 548] width 85 height 24
click at [396, 212] on div "4 tasks • 2 messages" at bounding box center [355, 207] width 84 height 14
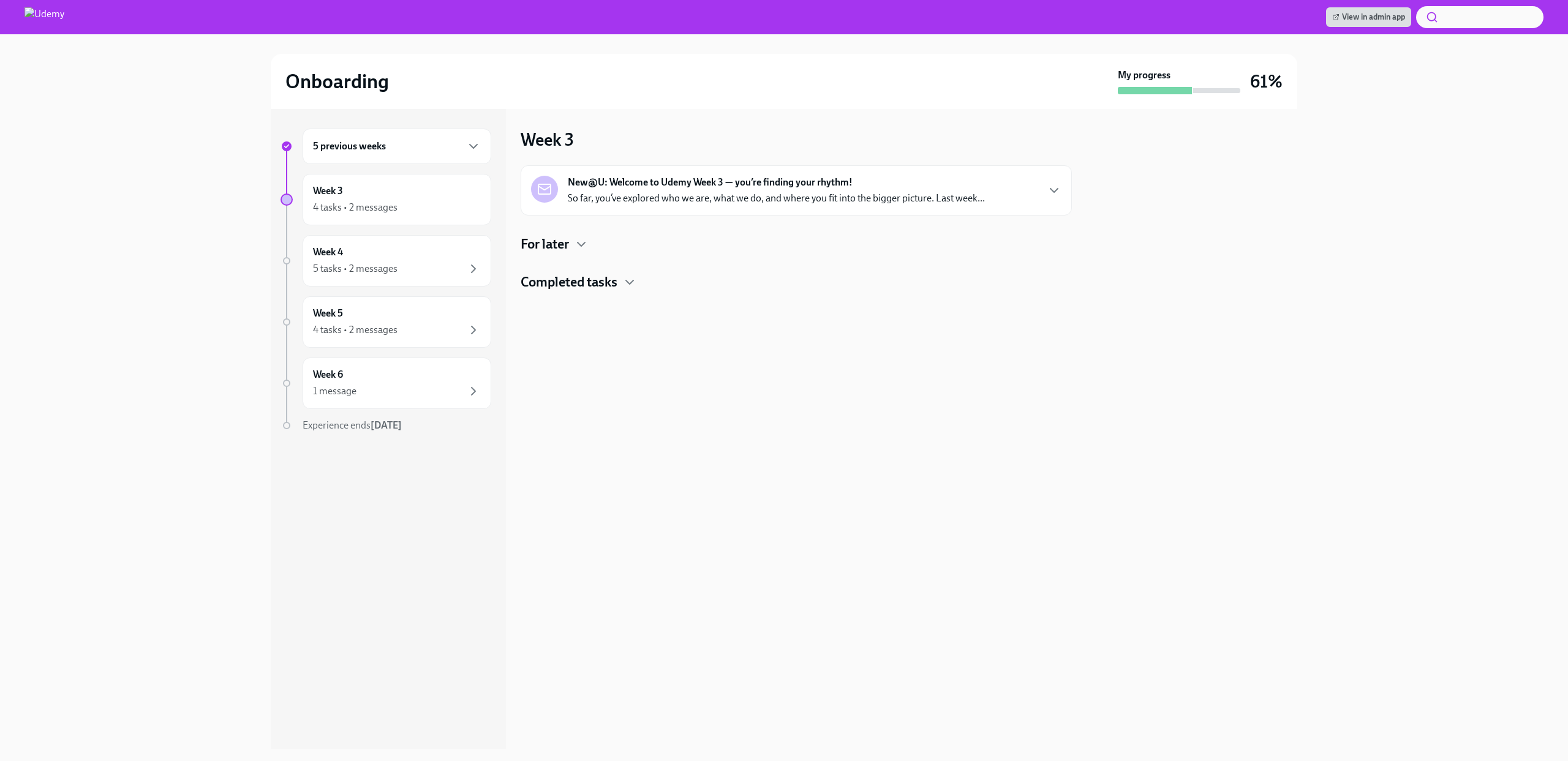
click at [592, 280] on h4 "Completed tasks" at bounding box center [569, 282] width 97 height 19
click at [565, 238] on h4 "For later" at bounding box center [545, 244] width 49 height 19
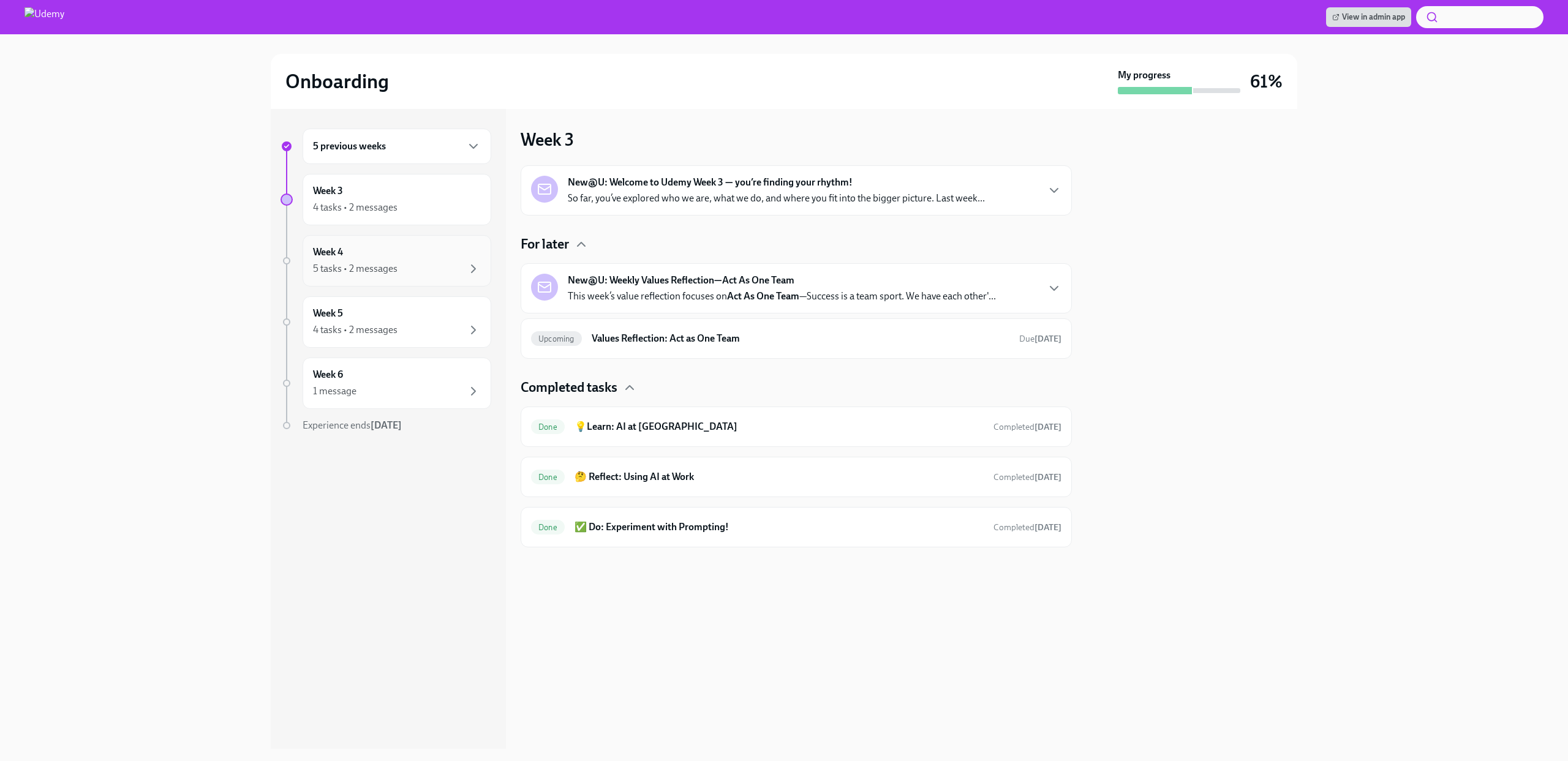
click at [433, 281] on div "Week 4 5 tasks • 2 messages" at bounding box center [396, 261] width 188 height 51
